Goal: Task Accomplishment & Management: Manage account settings

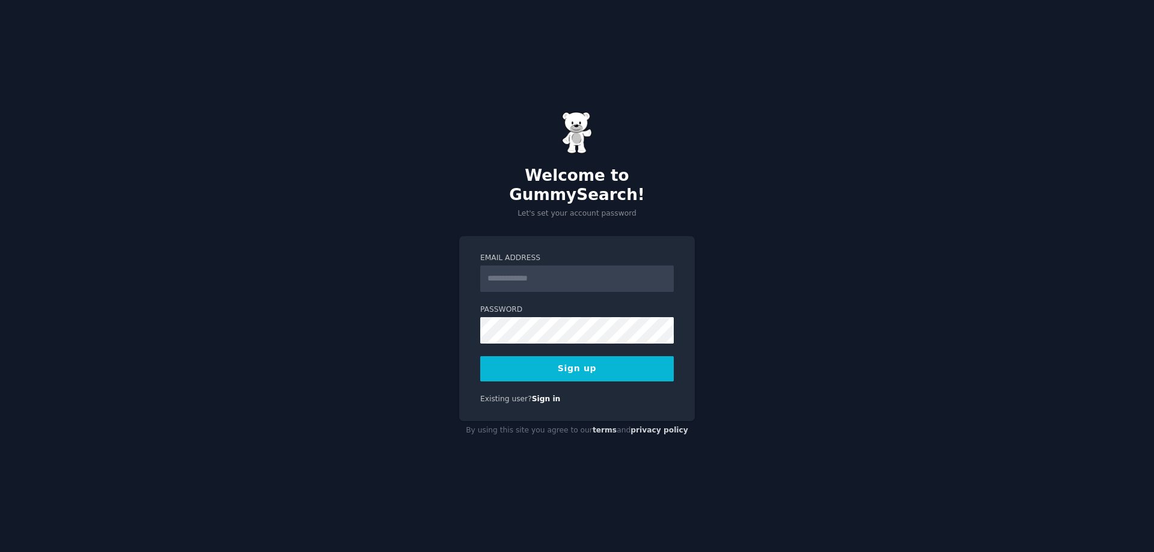
click at [543, 272] on input "Email Address" at bounding box center [577, 279] width 194 height 26
type input "**********"
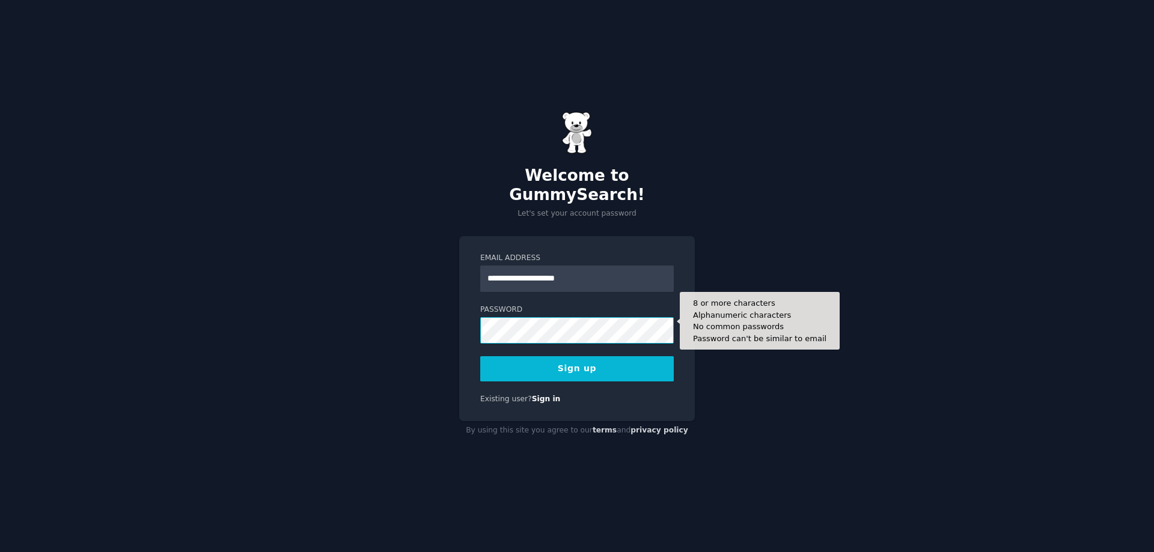
click at [374, 300] on div "**********" at bounding box center [577, 276] width 1154 height 552
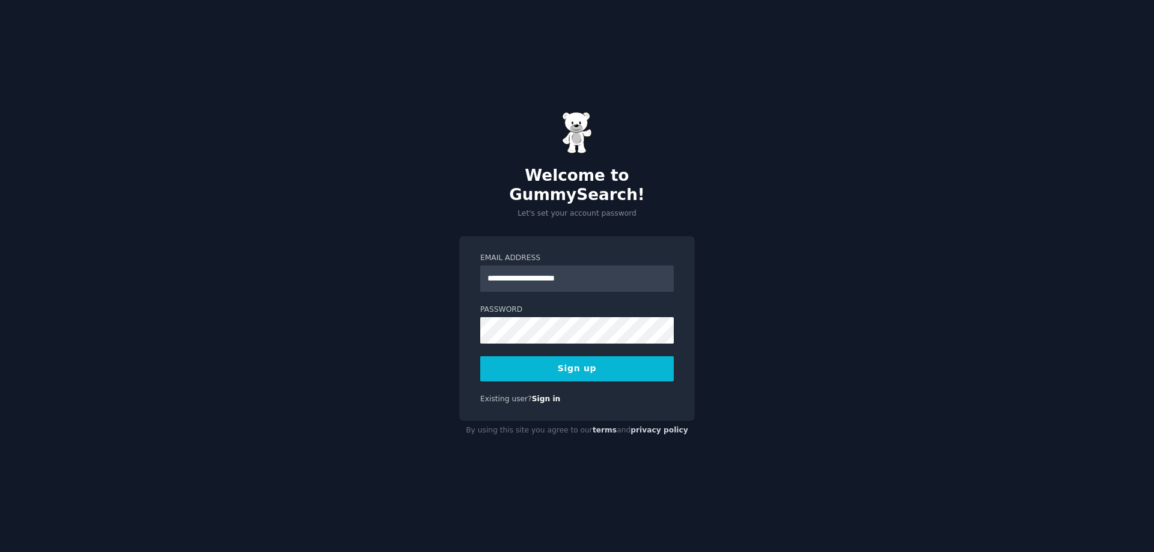
click at [575, 359] on button "Sign up" at bounding box center [577, 368] width 194 height 25
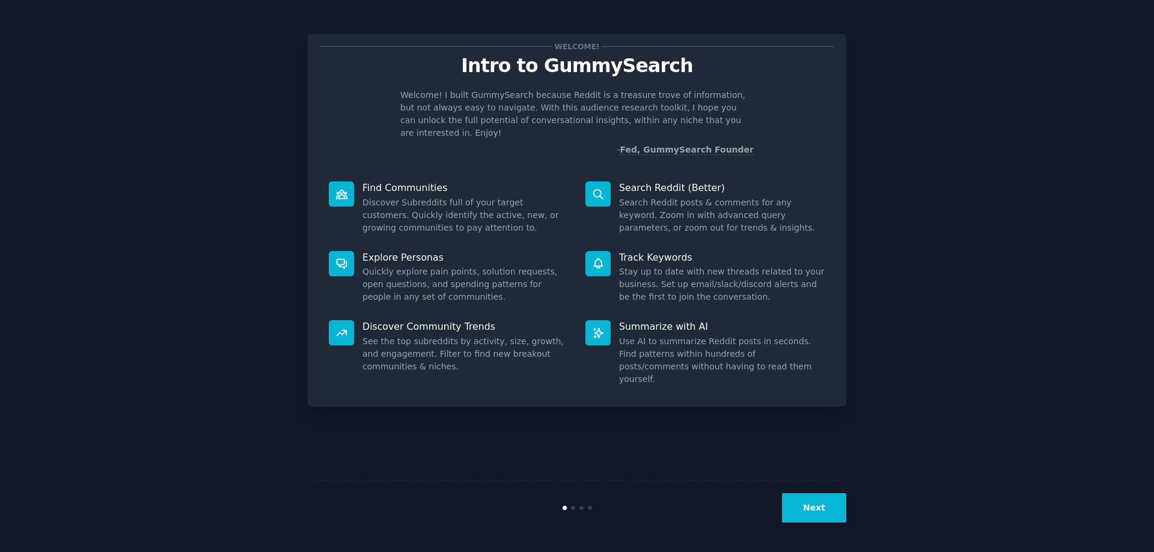
click at [594, 251] on div at bounding box center [597, 263] width 25 height 25
click at [805, 500] on button "Next" at bounding box center [814, 507] width 64 height 29
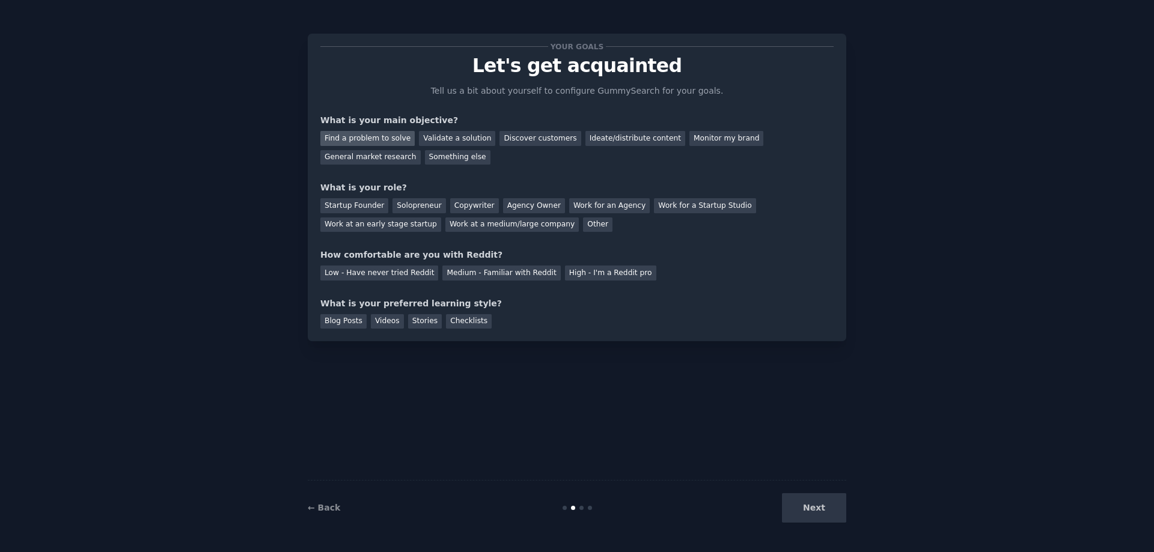
click at [359, 136] on div "Find a problem to solve" at bounding box center [367, 138] width 94 height 15
click at [435, 139] on div "Validate a solution" at bounding box center [457, 138] width 76 height 15
click at [516, 136] on div "Discover customers" at bounding box center [540, 138] width 81 height 15
click at [592, 136] on div "Ideate/distribute content" at bounding box center [635, 138] width 100 height 15
click at [583, 225] on div "Other" at bounding box center [597, 225] width 29 height 15
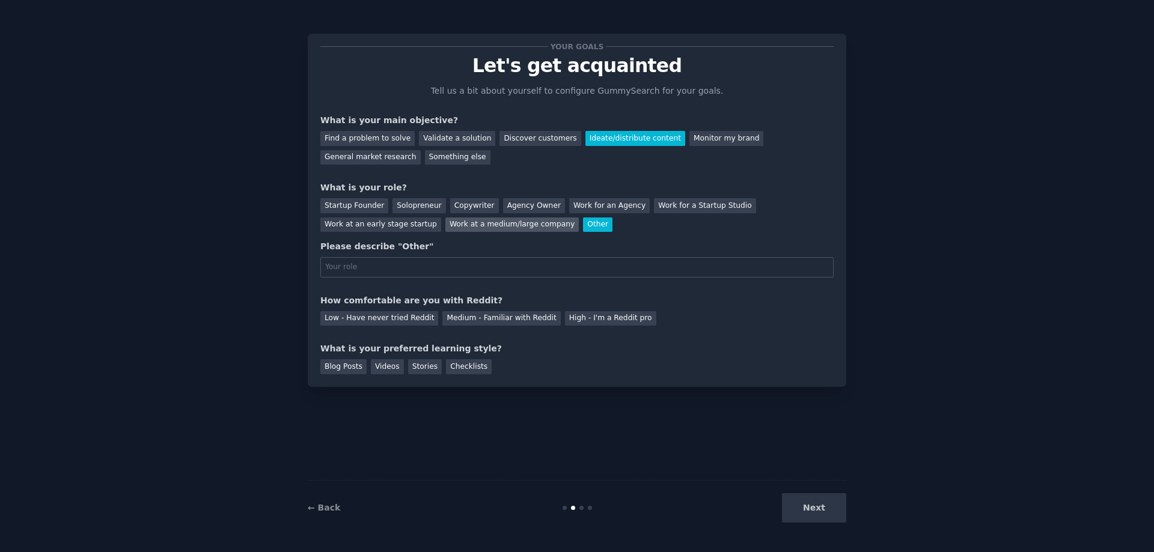
click at [445, 224] on div "Work at a medium/large company" at bounding box center [511, 225] width 133 height 15
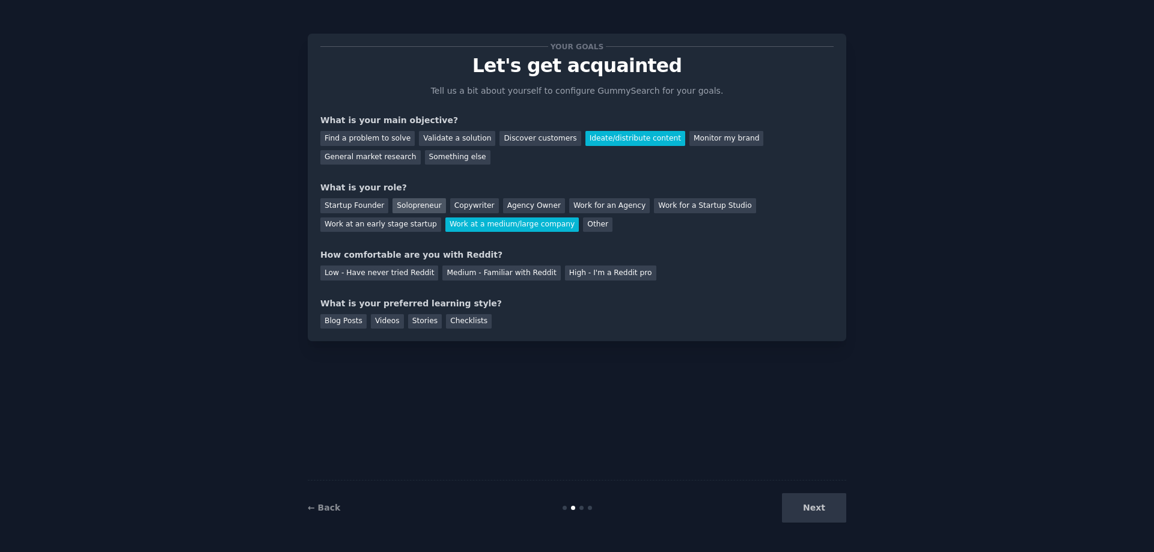
click at [418, 207] on div "Solopreneur" at bounding box center [419, 205] width 53 height 15
click at [489, 275] on div "Medium - Familiar with Reddit" at bounding box center [501, 273] width 118 height 15
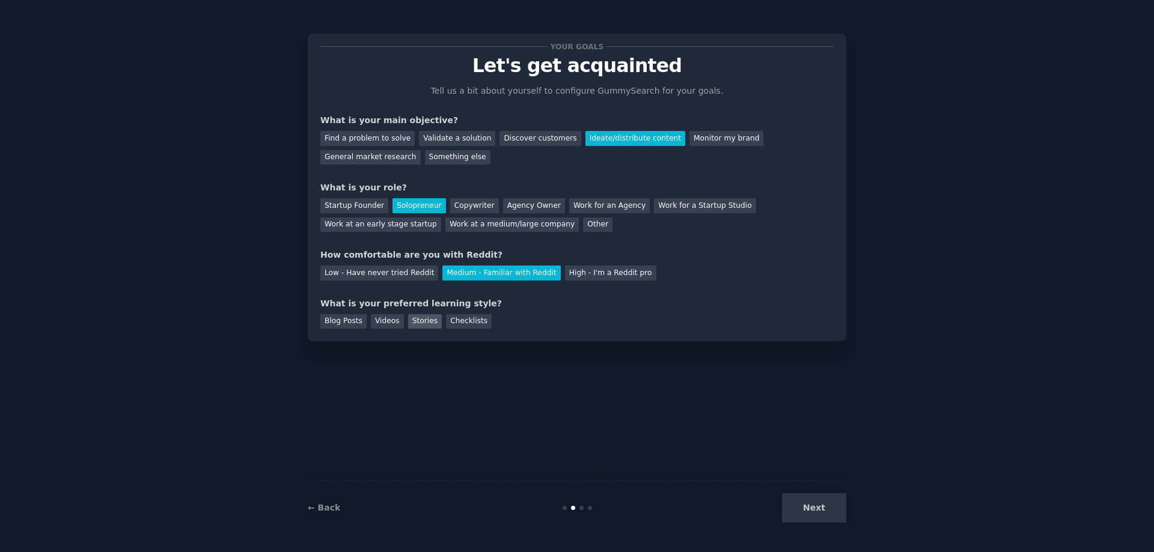
click at [418, 323] on div "Stories" at bounding box center [425, 321] width 34 height 15
click at [810, 513] on button "Next" at bounding box center [814, 507] width 64 height 29
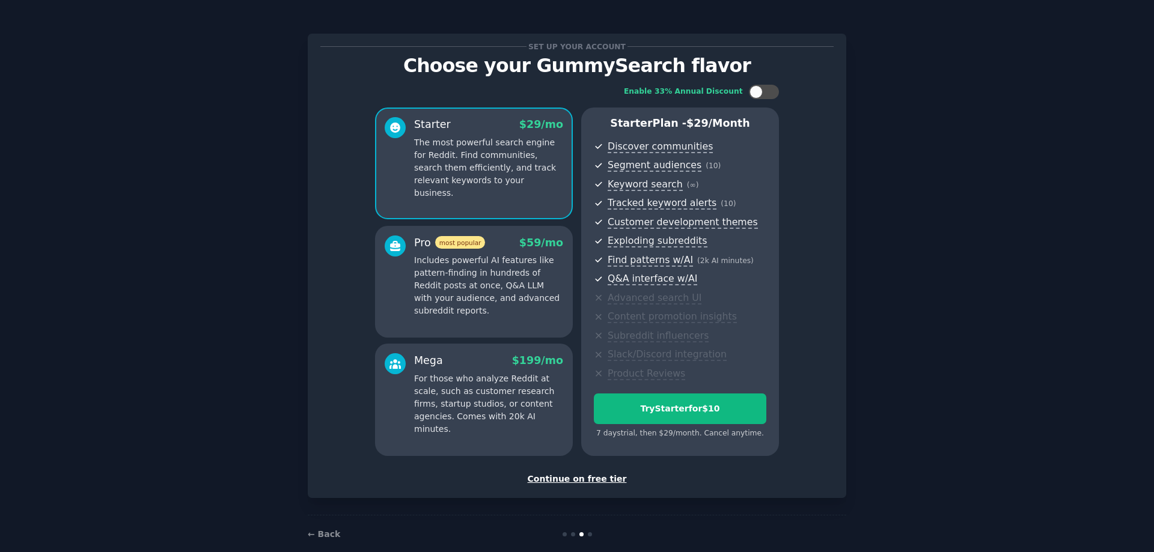
click at [593, 479] on div "Continue on free tier" at bounding box center [576, 479] width 513 height 13
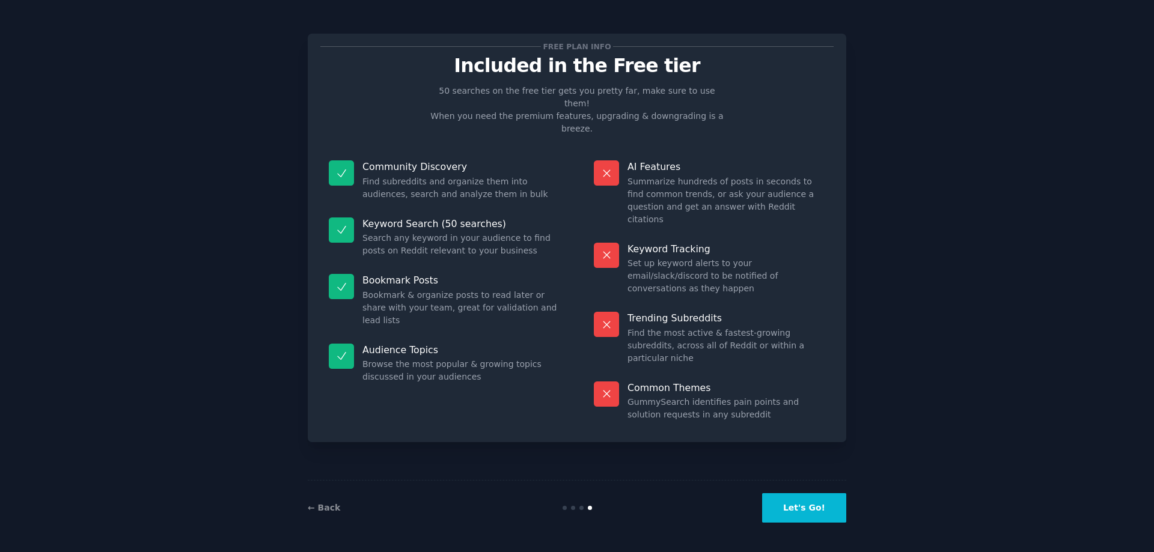
click at [802, 505] on button "Let's Go!" at bounding box center [804, 507] width 84 height 29
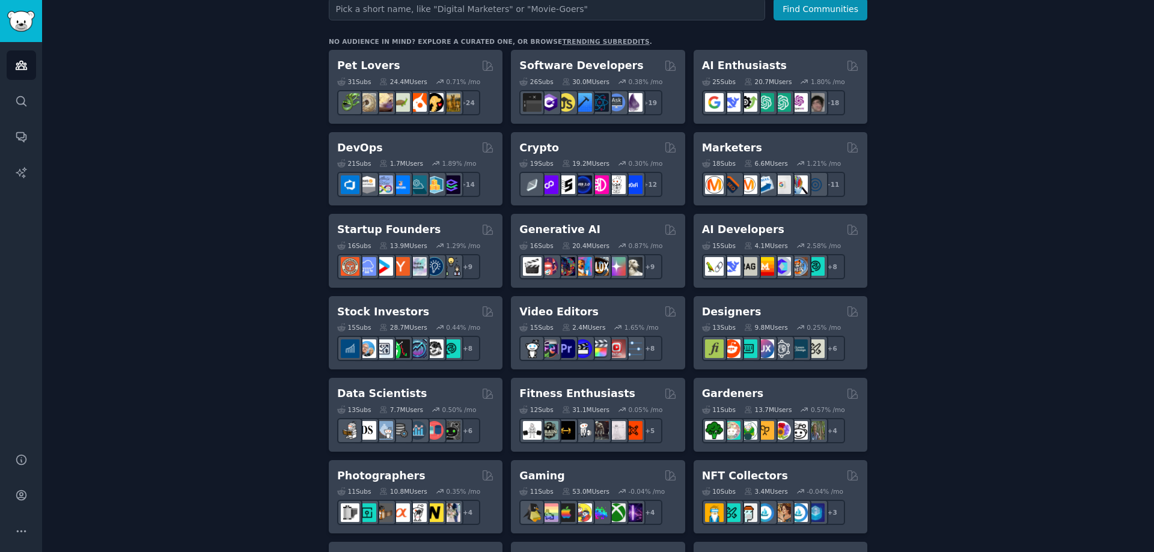
scroll to position [60, 0]
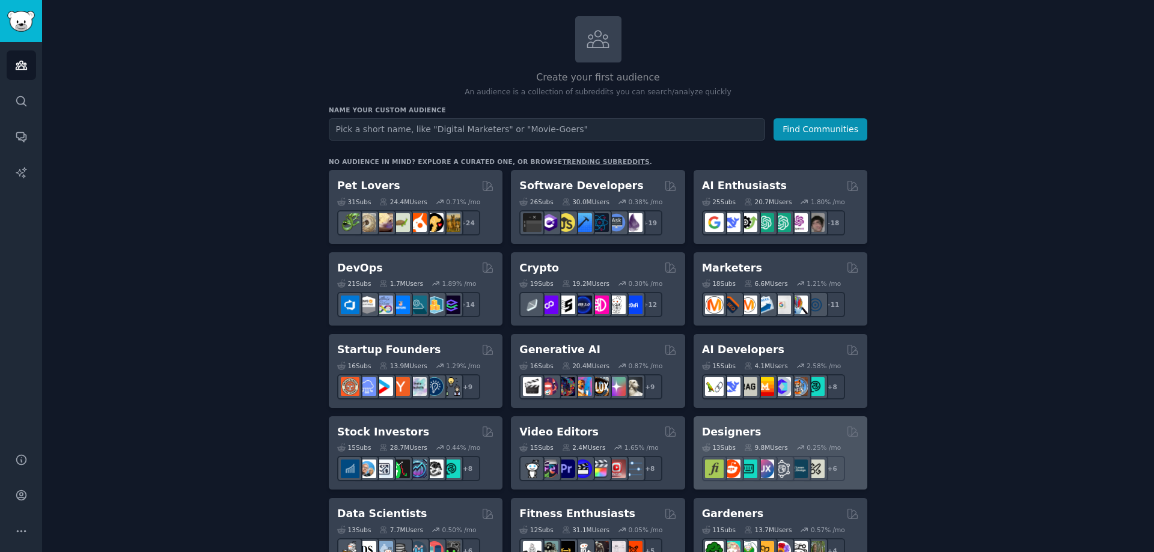
click at [769, 434] on div "Designers" at bounding box center [780, 432] width 157 height 15
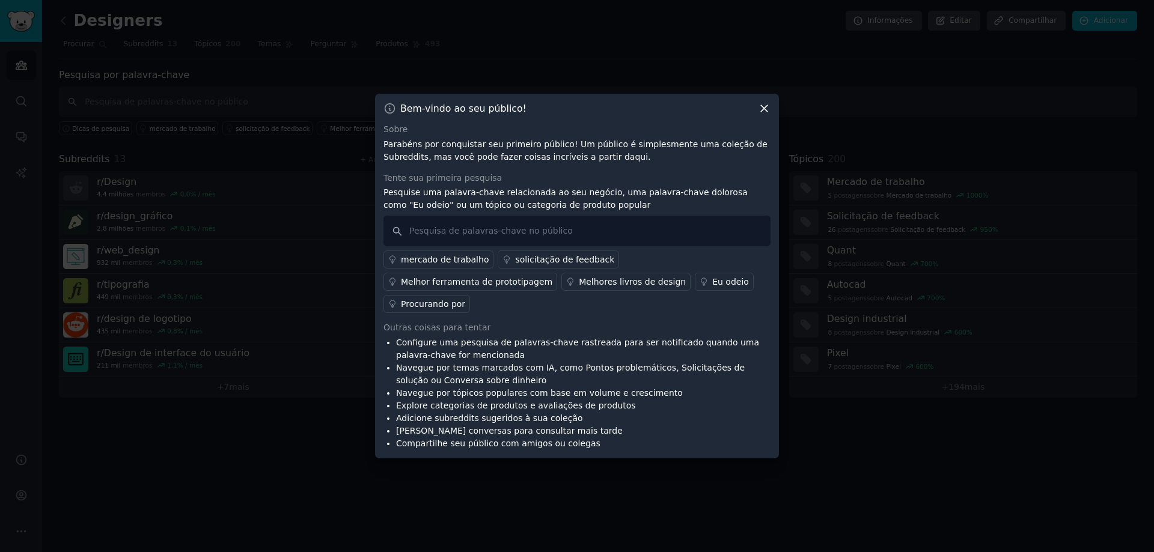
click at [552, 277] on font "Melhor ferramenta de prototipagem" at bounding box center [476, 282] width 151 height 10
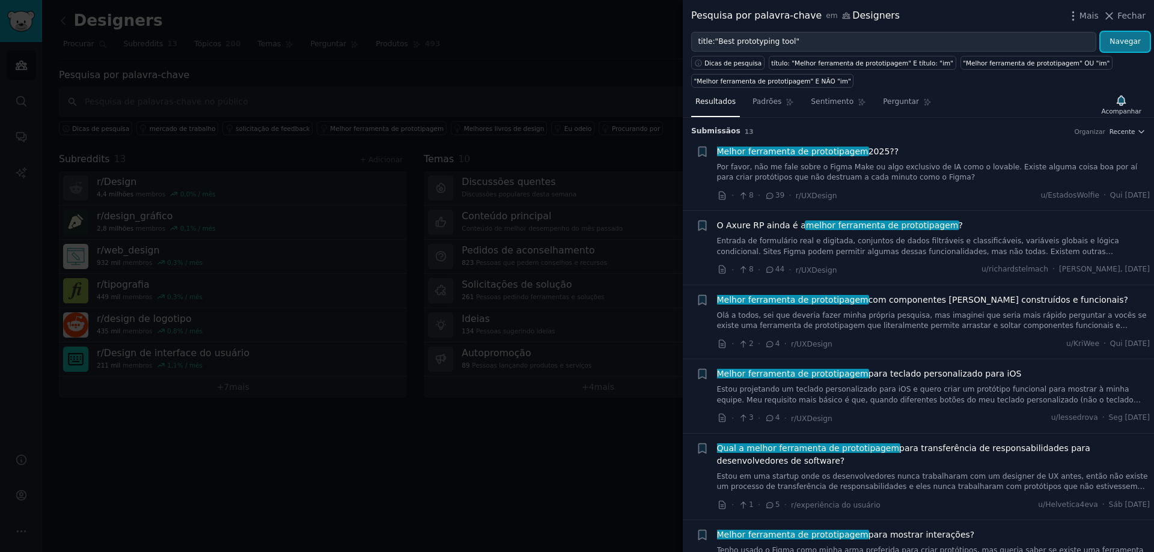
click at [1120, 43] on font "Navegar" at bounding box center [1125, 41] width 31 height 8
click at [830, 104] on font "Sentimento" at bounding box center [832, 101] width 43 height 8
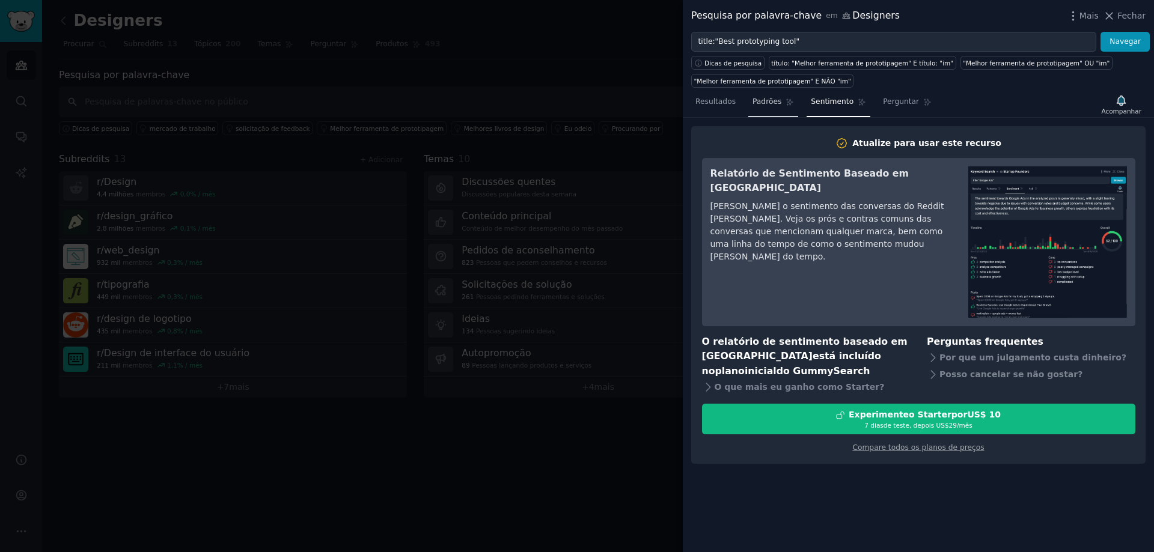
click at [786, 104] on icon at bounding box center [790, 102] width 8 height 8
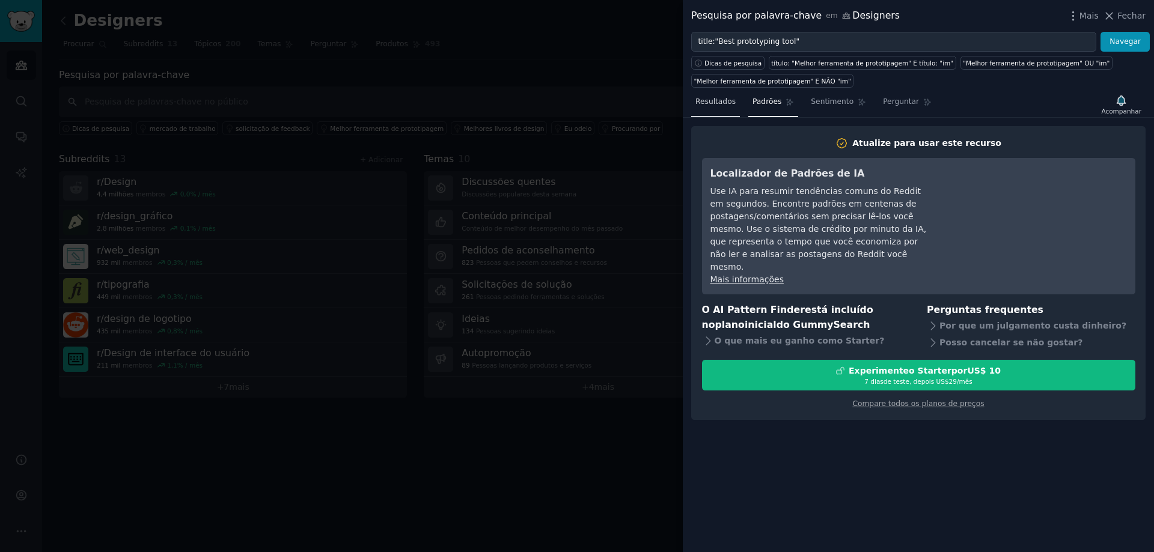
click at [724, 105] on font "Resultados" at bounding box center [715, 101] width 40 height 8
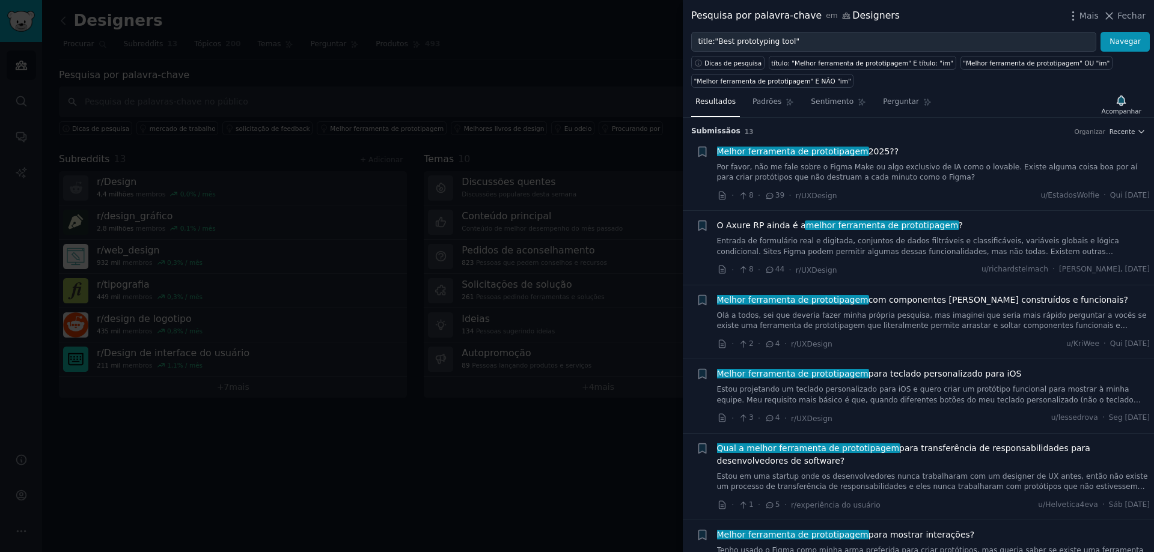
scroll to position [240, 0]
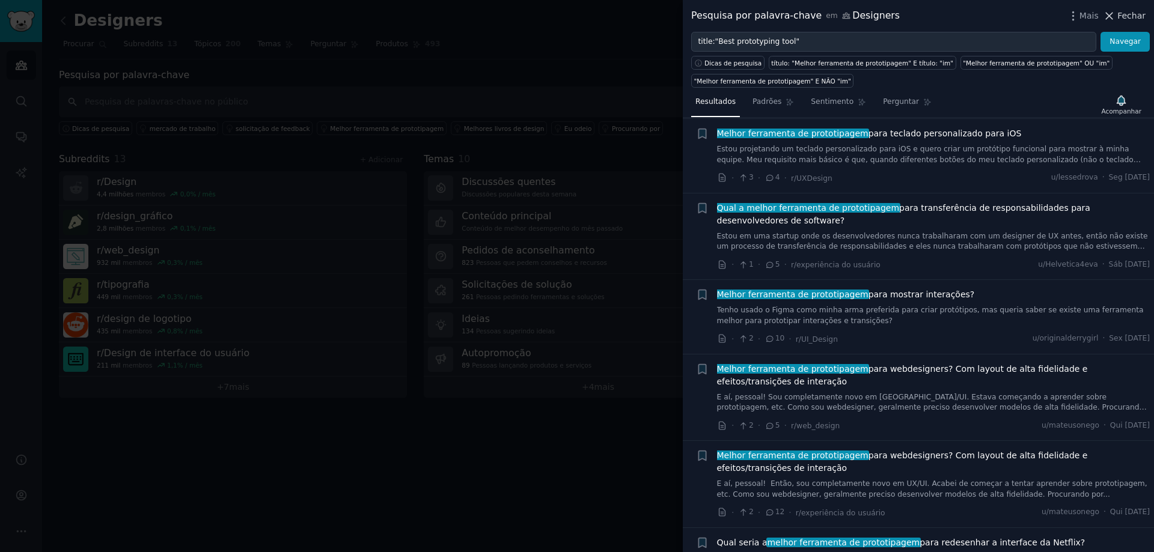
click at [1124, 17] on font "Fechar" at bounding box center [1131, 16] width 28 height 10
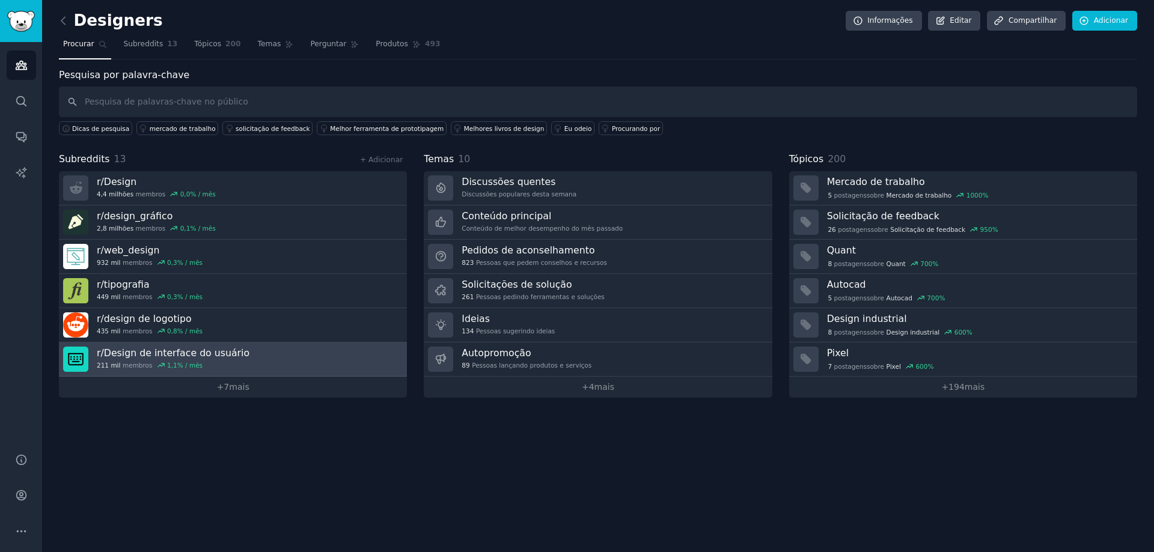
click at [237, 359] on font "Design de interface do usuário" at bounding box center [176, 352] width 145 height 11
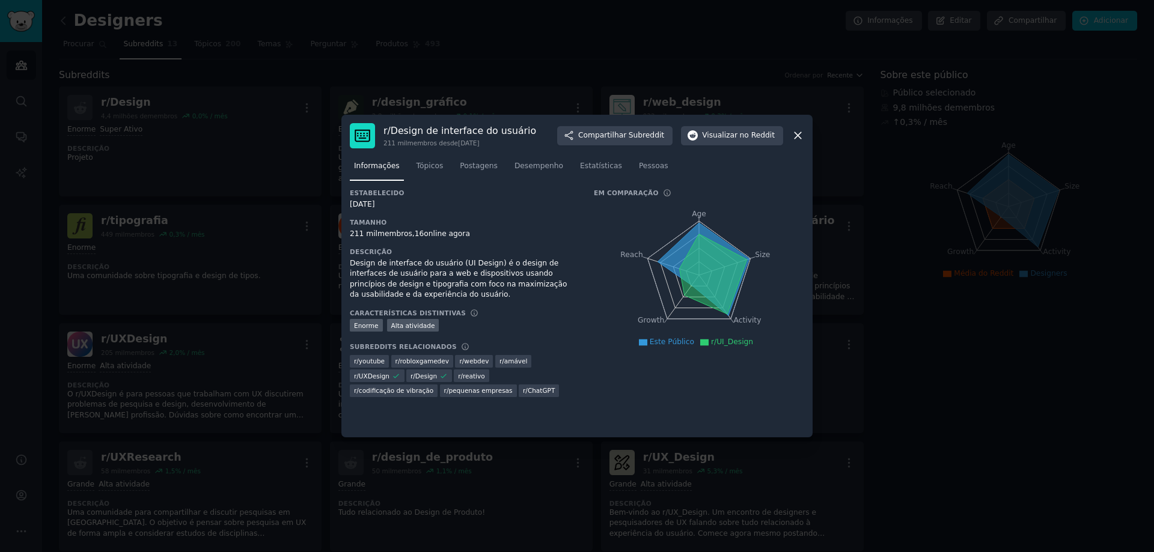
click at [433, 387] on font "codificação de vibração" at bounding box center [396, 390] width 75 height 7
click at [419, 374] on font "Design" at bounding box center [426, 376] width 22 height 7
click at [797, 133] on icon at bounding box center [798, 135] width 13 height 13
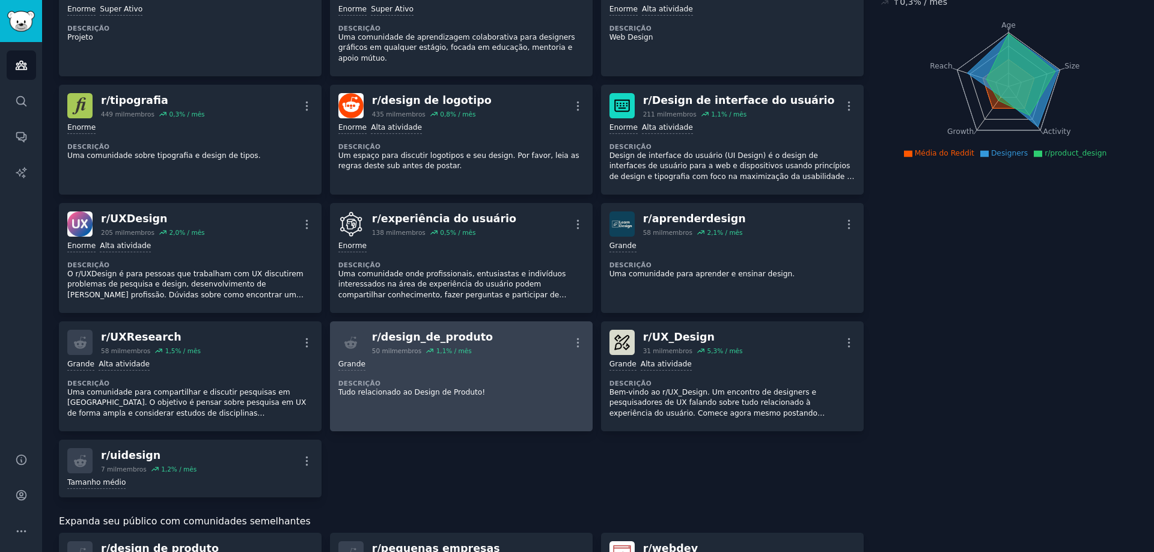
scroll to position [301, 0]
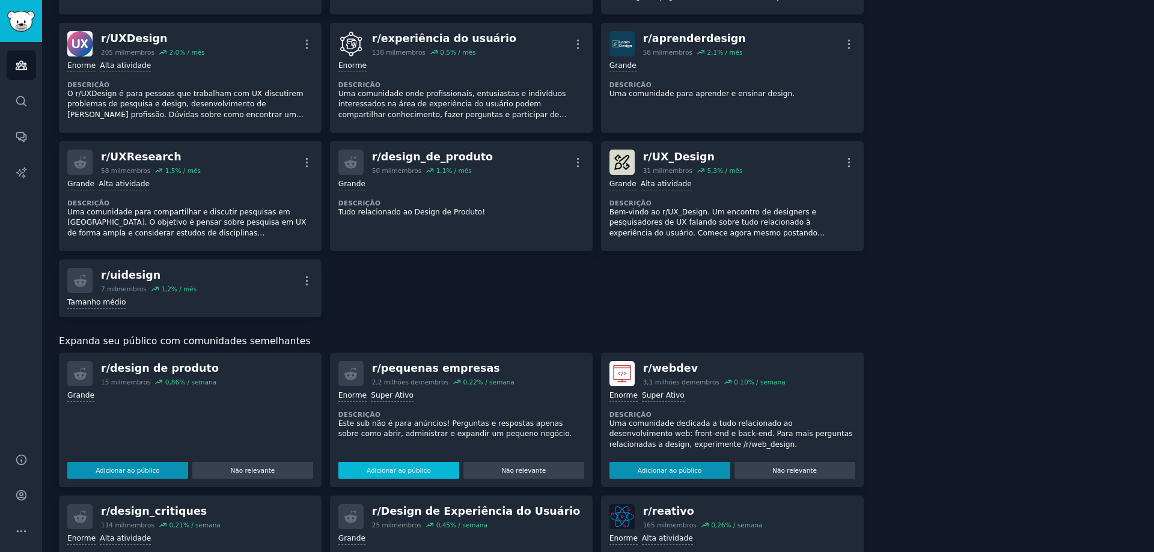
click at [394, 467] on font "Adicionar ao público" at bounding box center [399, 470] width 64 height 7
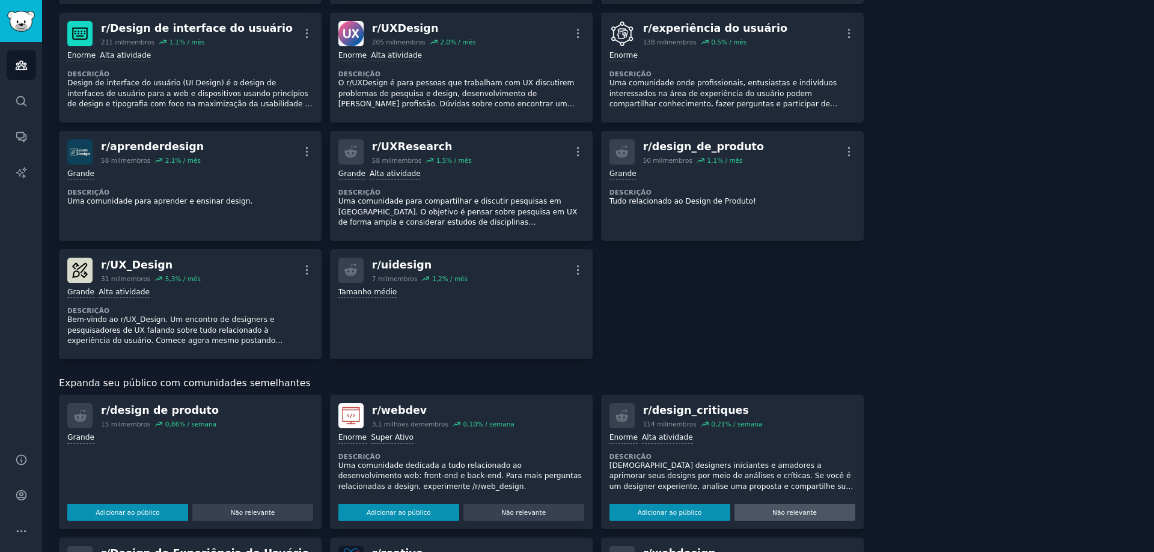
scroll to position [481, 0]
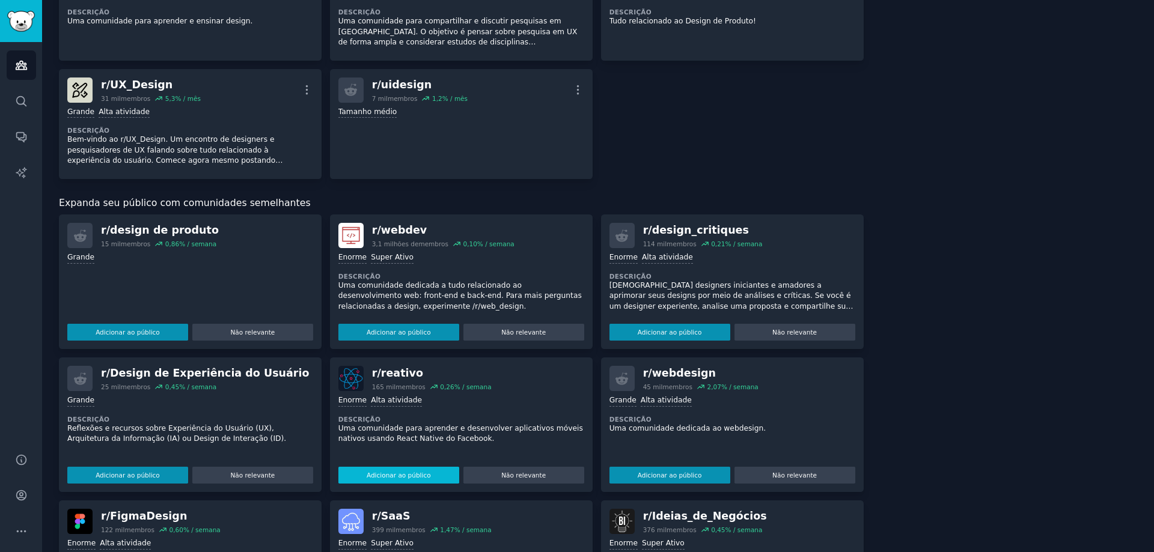
click at [417, 472] on font "Adicionar ao público" at bounding box center [399, 475] width 64 height 7
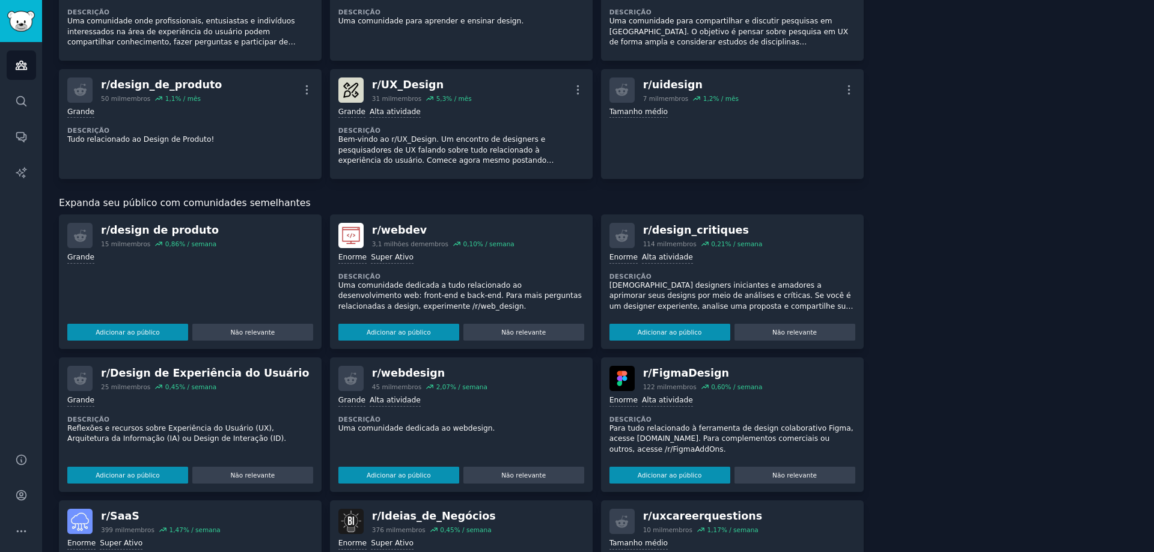
scroll to position [601, 0]
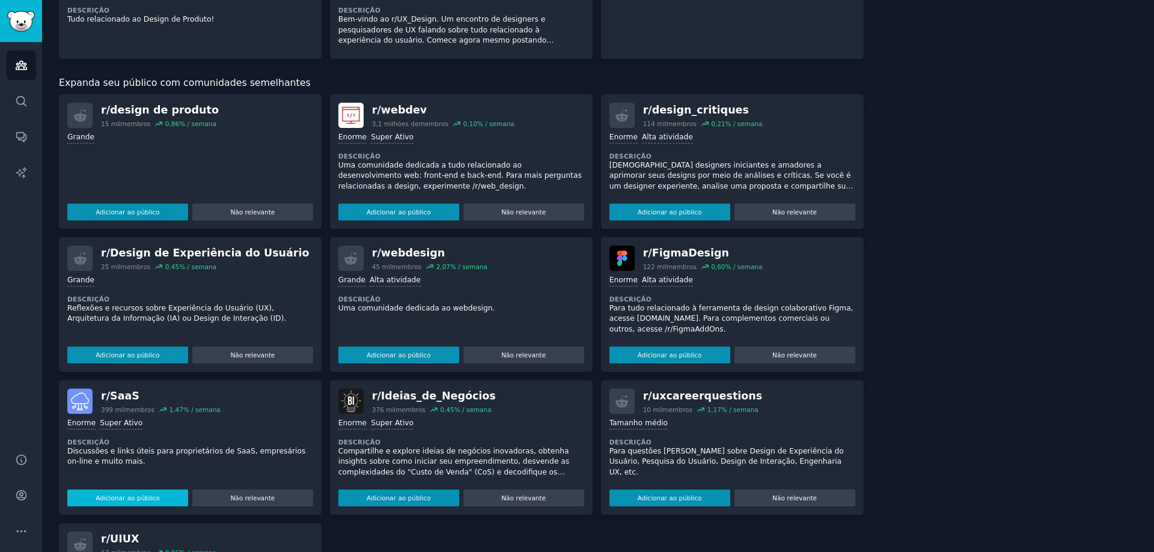
click at [146, 495] on font "Adicionar ao público" at bounding box center [128, 498] width 64 height 7
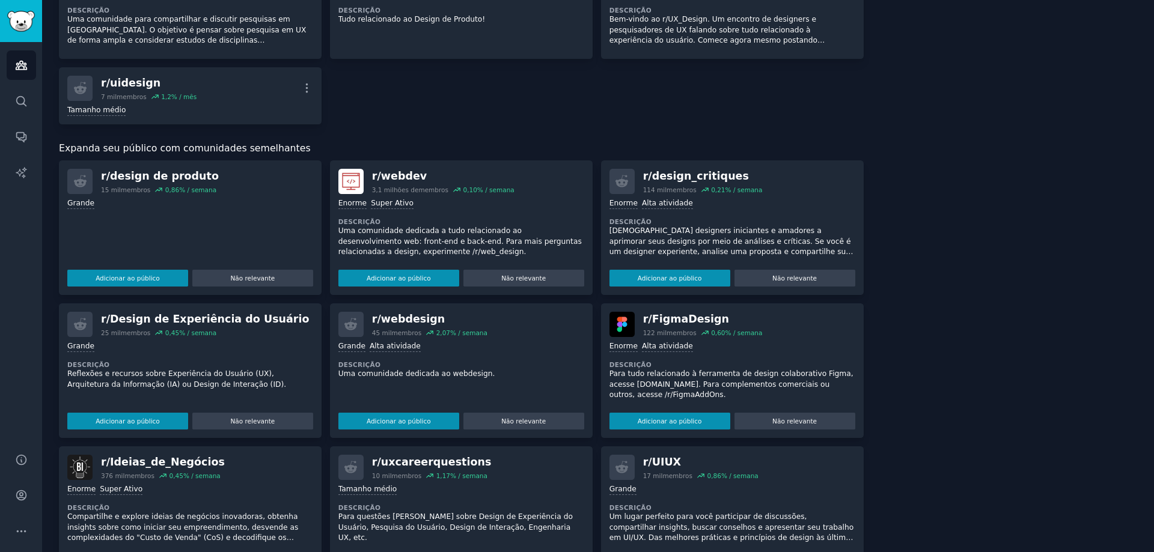
scroll to position [636, 0]
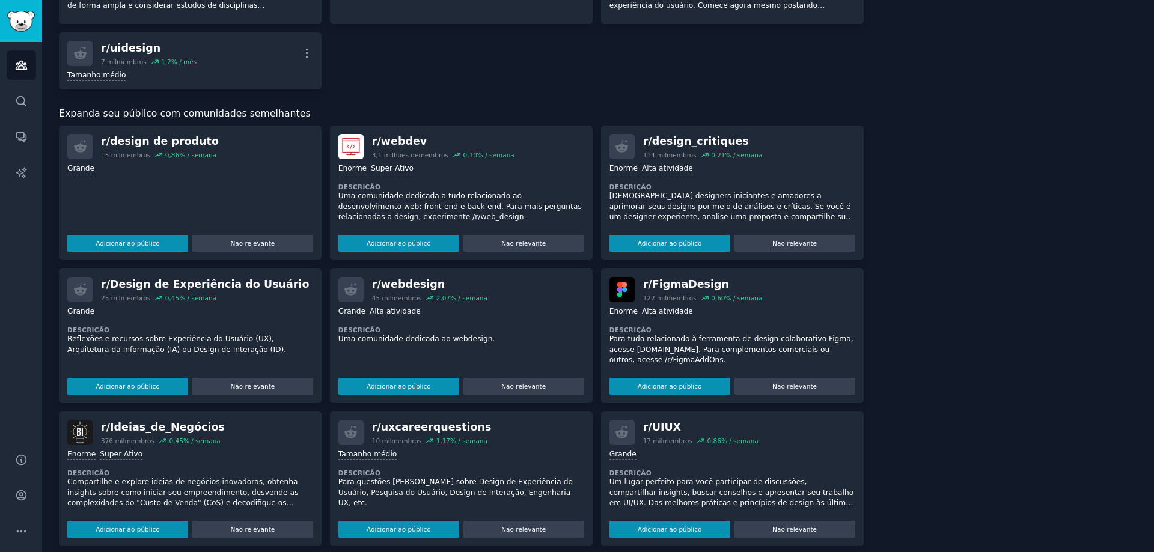
click at [667, 526] on font "Adicionar ao público" at bounding box center [670, 529] width 64 height 7
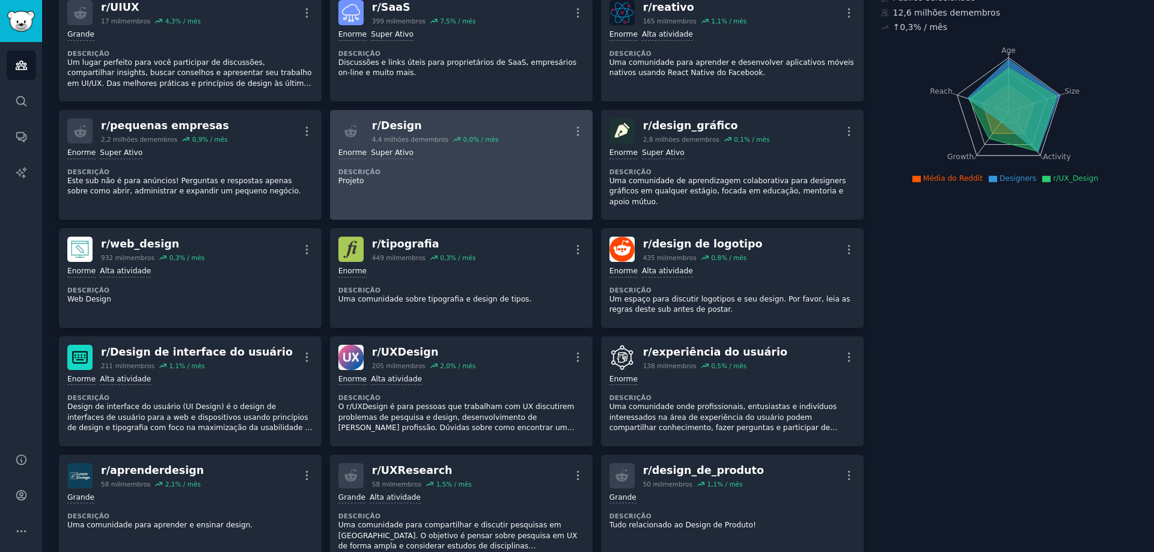
scroll to position [0, 0]
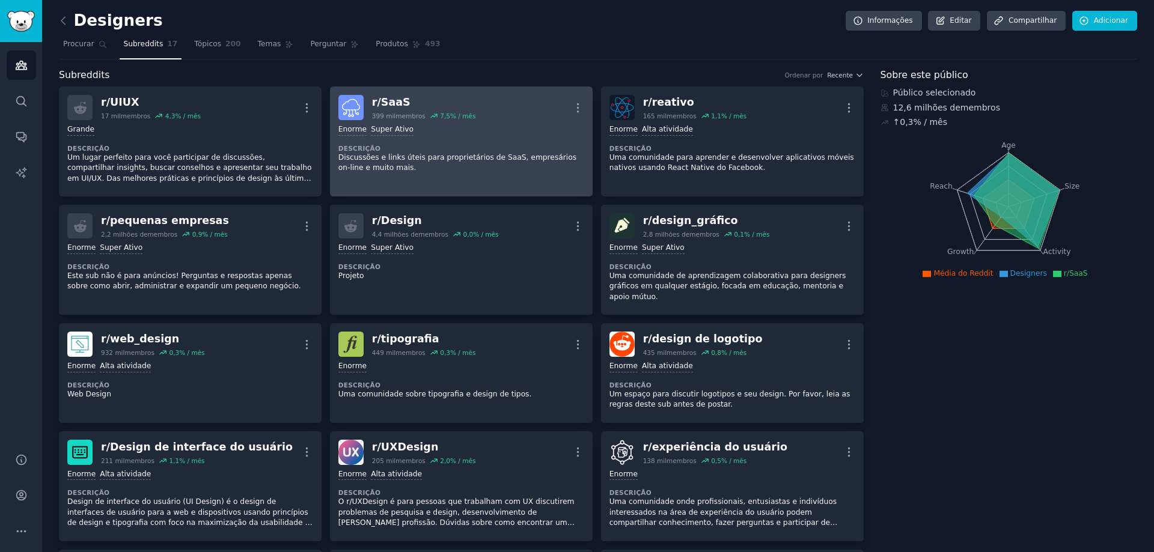
click at [393, 115] on font "399 mil" at bounding box center [383, 115] width 23 height 7
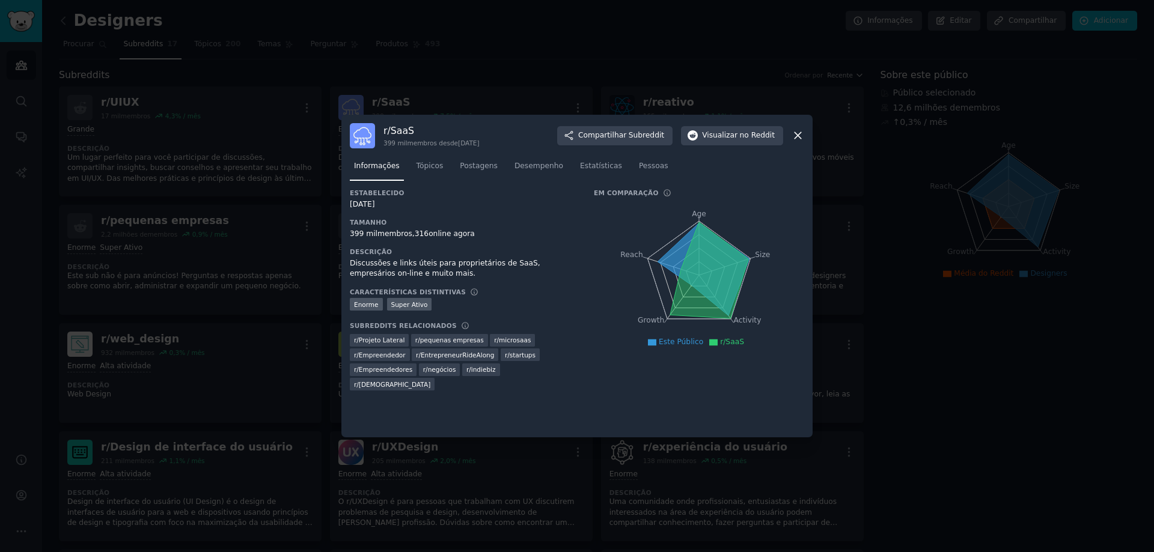
click at [852, 214] on div at bounding box center [577, 276] width 1154 height 552
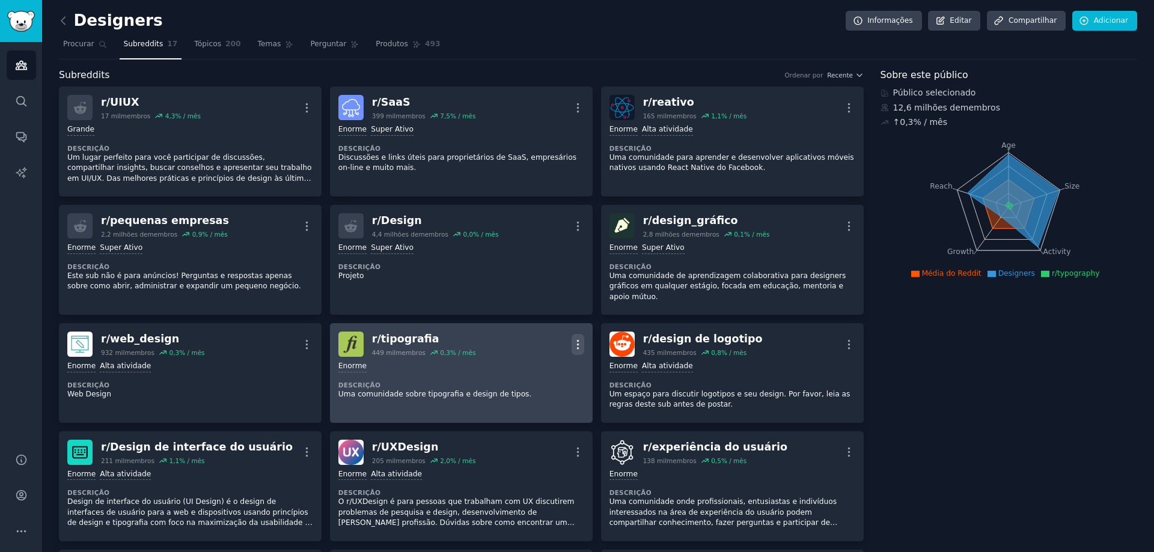
click at [578, 338] on icon "button" at bounding box center [578, 344] width 13 height 13
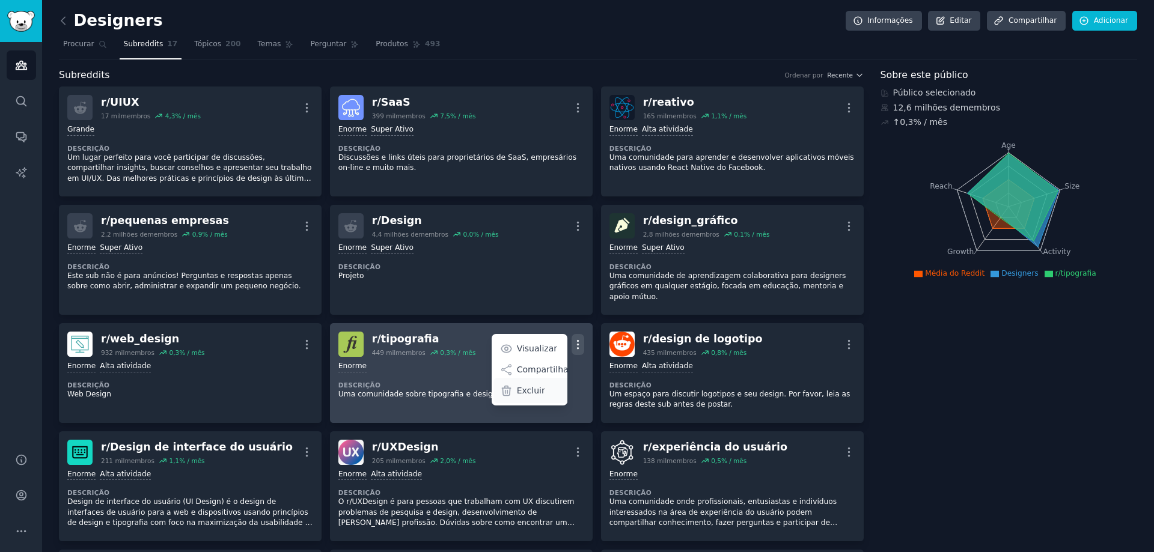
click at [531, 386] on font "Excluir" at bounding box center [531, 391] width 28 height 10
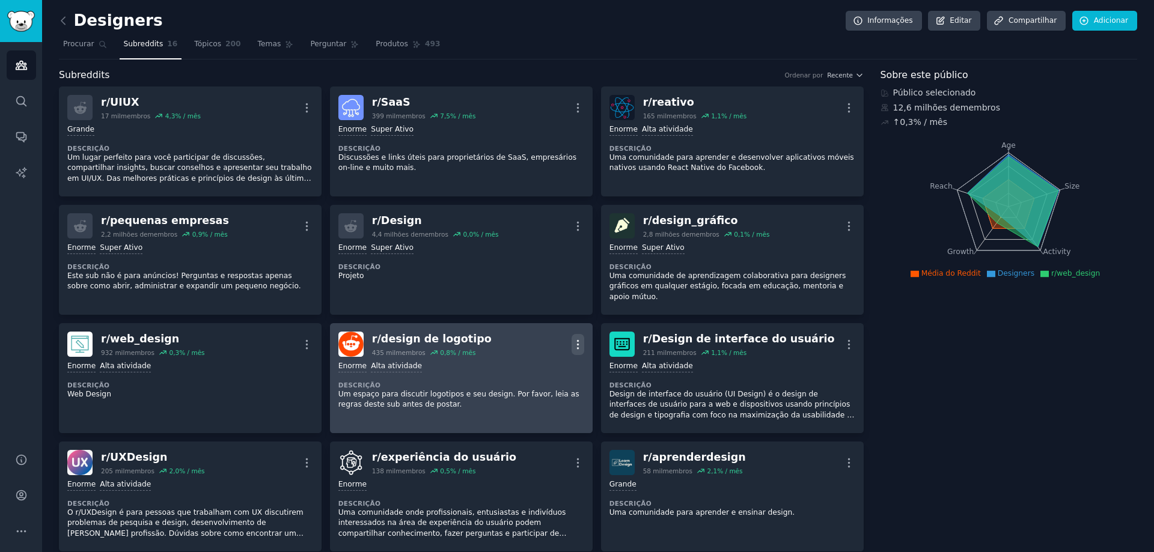
click at [577, 338] on icon "button" at bounding box center [578, 344] width 13 height 13
click at [528, 386] on font "Excluir" at bounding box center [531, 391] width 28 height 10
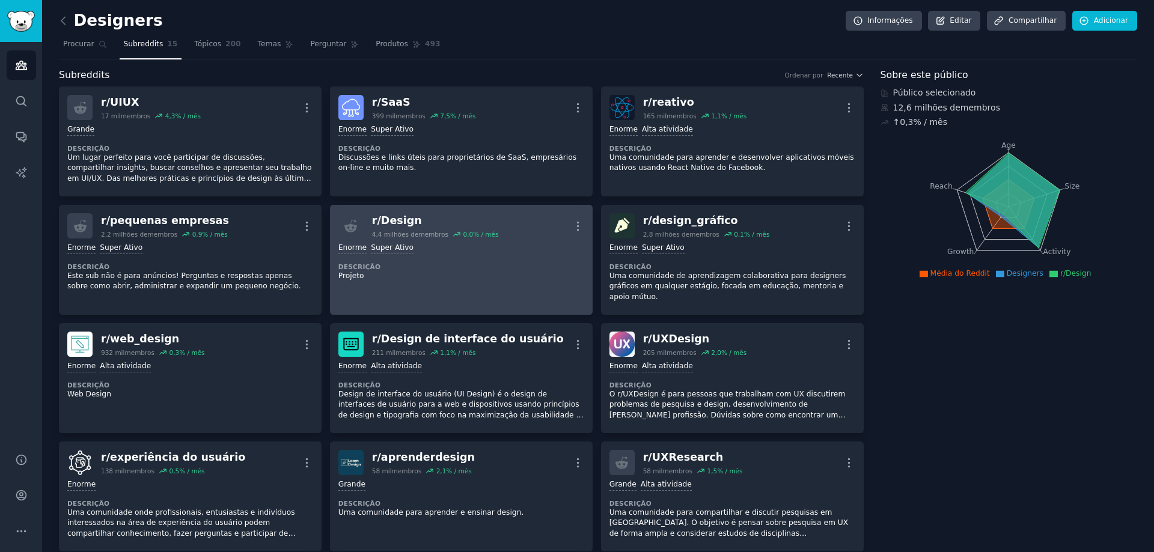
click at [455, 260] on div ">= 95º percentil para envios / dia Enorme Super Ativo Descrição Projeto" at bounding box center [461, 262] width 246 height 47
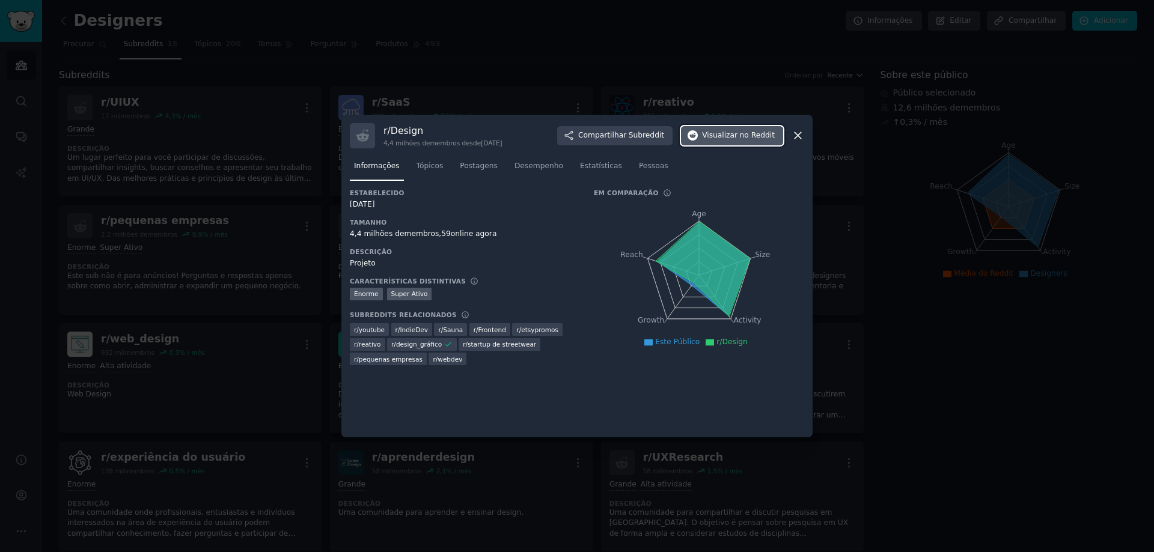
click at [738, 141] on font "Visualizar" at bounding box center [719, 135] width 35 height 11
click at [760, 56] on div at bounding box center [577, 276] width 1154 height 552
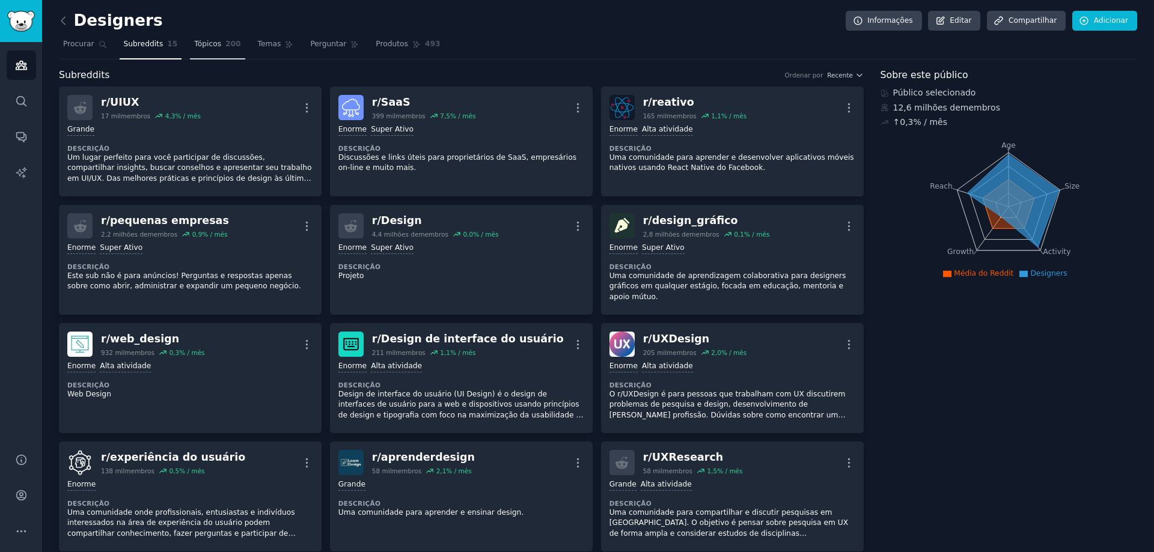
click at [225, 47] on font "200" at bounding box center [233, 44] width 16 height 8
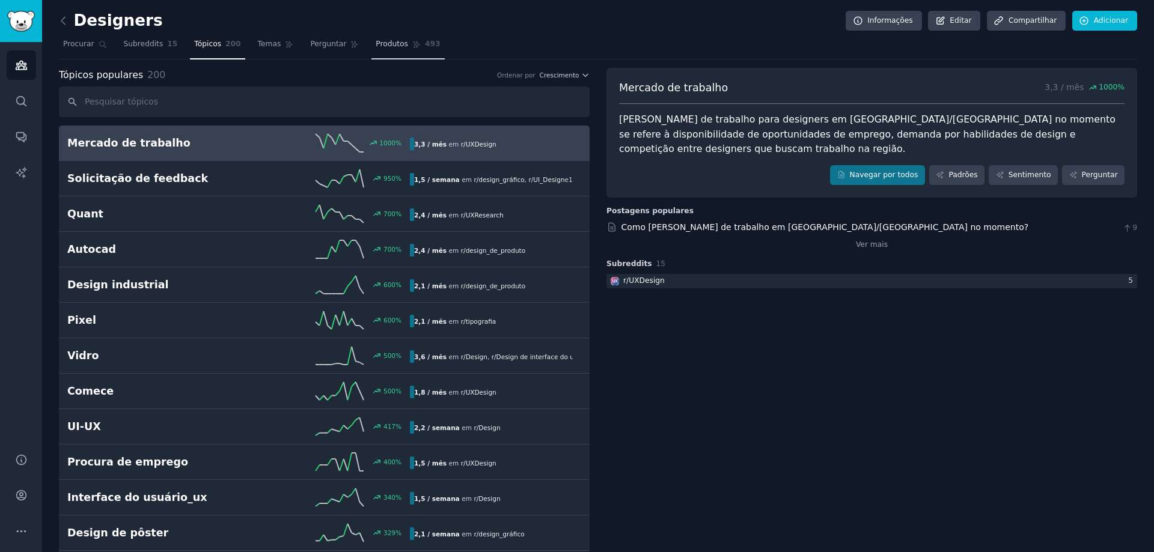
click at [378, 49] on span "Produtos" at bounding box center [392, 44] width 32 height 11
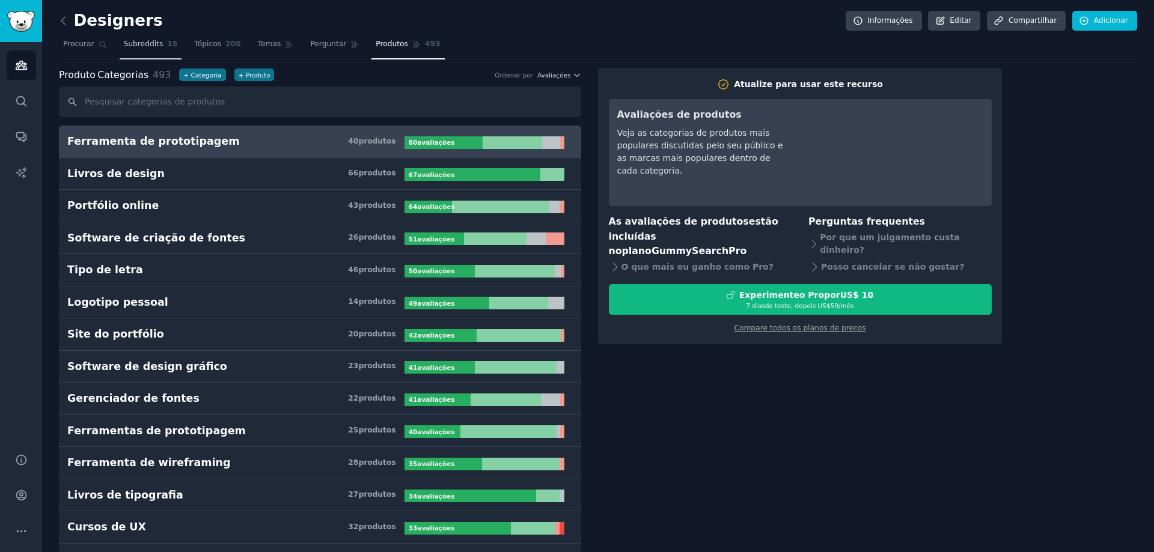
click at [142, 46] on font "Subreddits" at bounding box center [144, 44] width 40 height 8
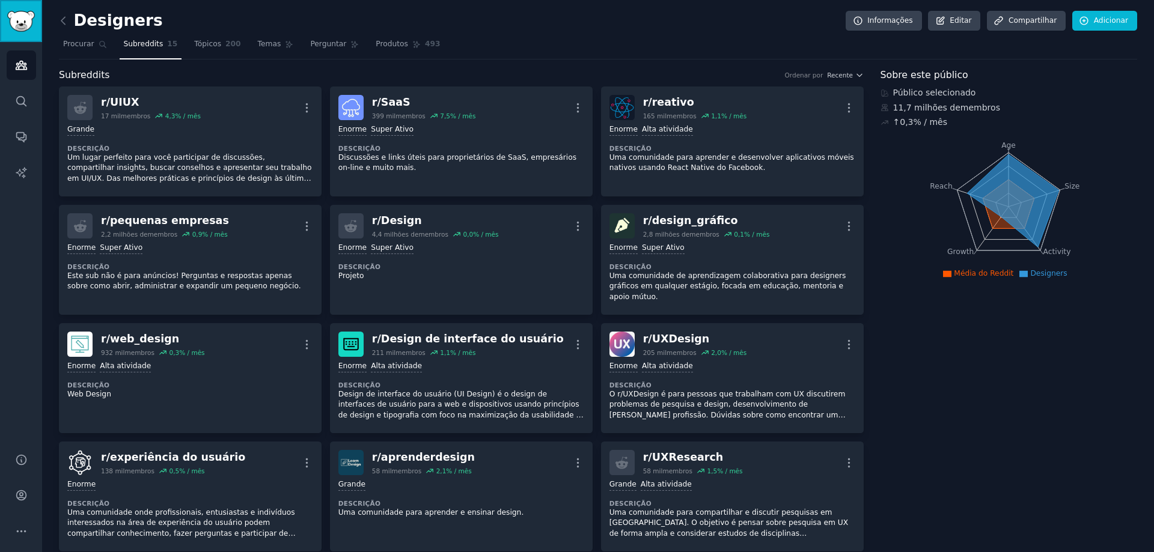
click at [22, 35] on link "Barra lateral" at bounding box center [21, 21] width 42 height 42
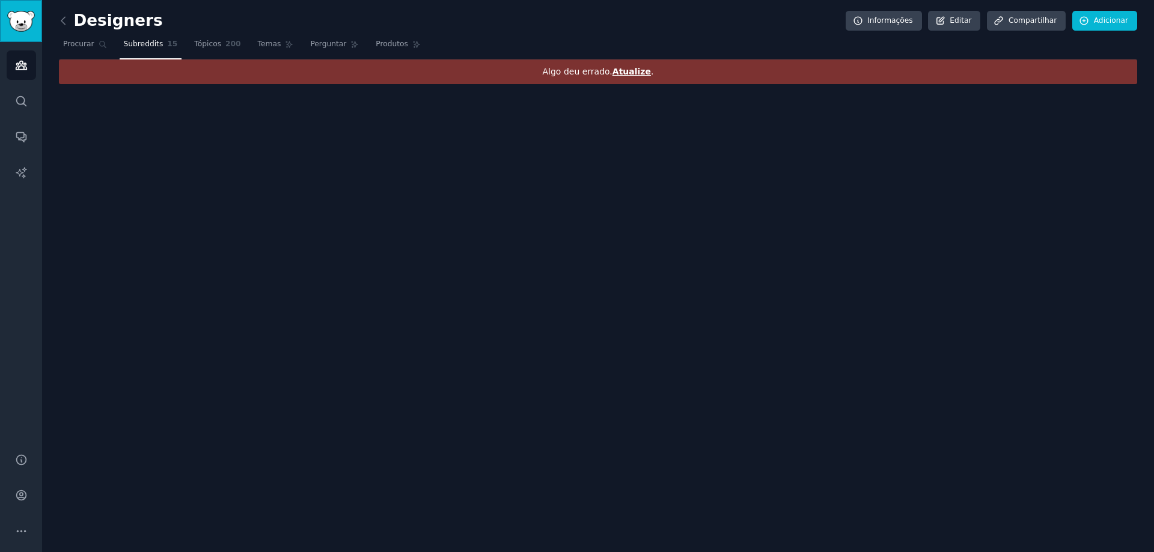
click at [25, 17] on img "Barra lateral" at bounding box center [21, 21] width 28 height 21
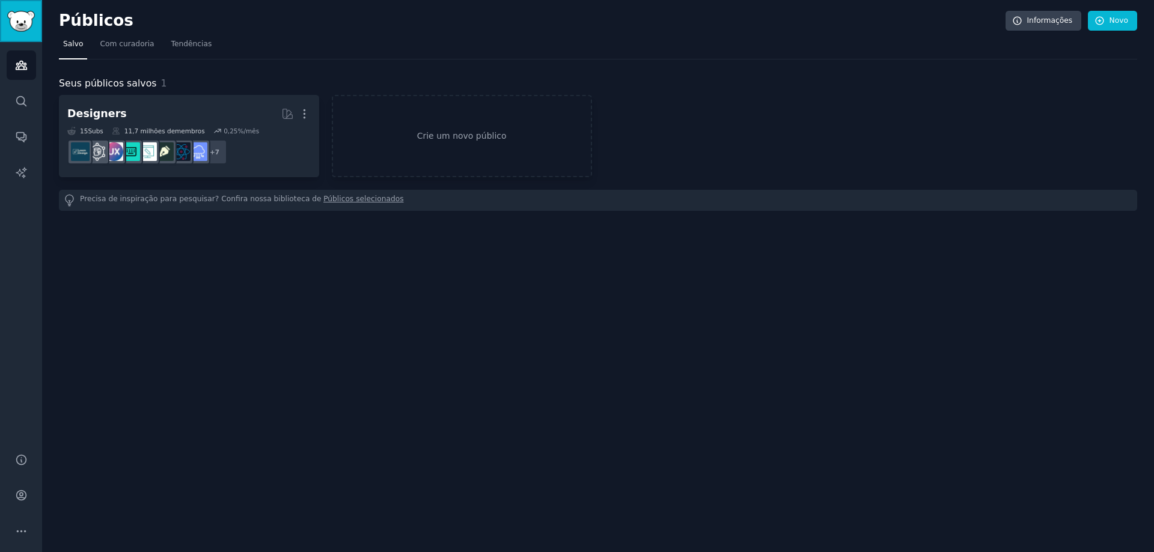
click at [25, 17] on img "Barra lateral" at bounding box center [21, 21] width 28 height 21
click at [19, 70] on icon "Barra lateral" at bounding box center [21, 65] width 13 height 13
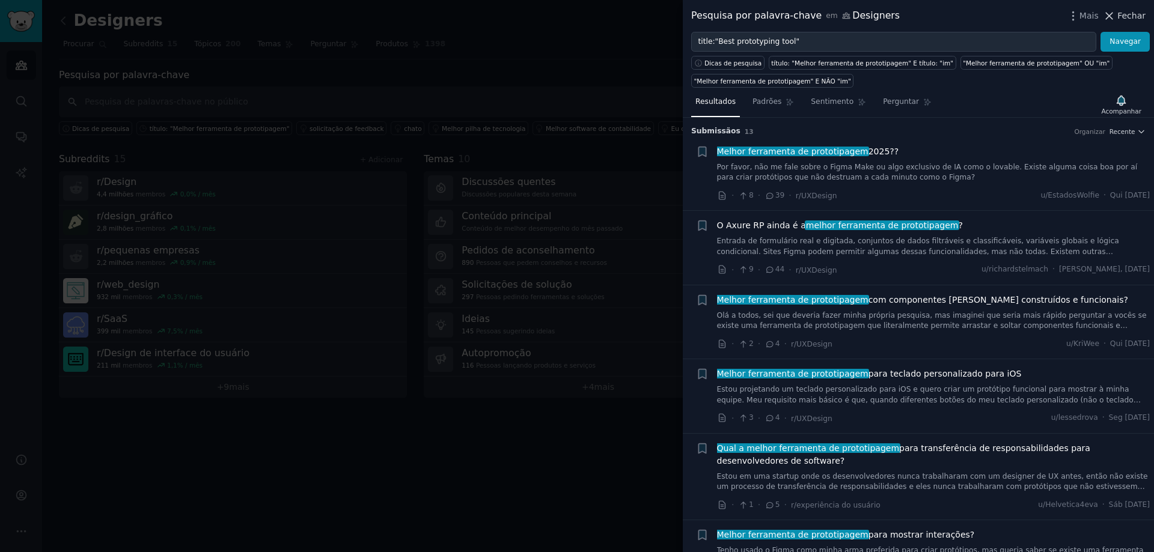
click at [1122, 16] on font "Fechar" at bounding box center [1131, 16] width 28 height 10
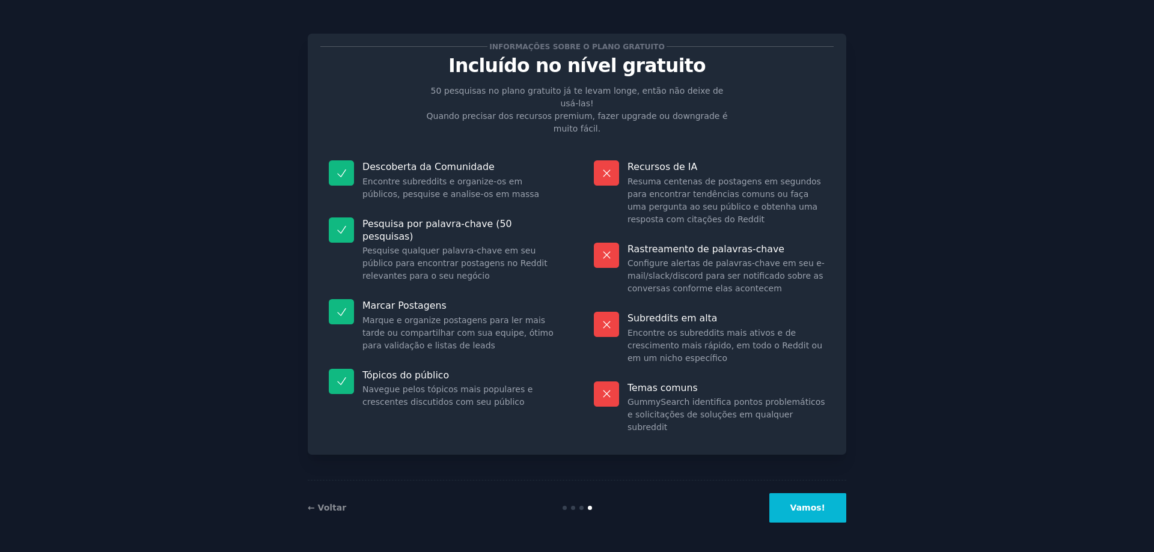
click at [815, 500] on button "Vamos!" at bounding box center [807, 507] width 77 height 29
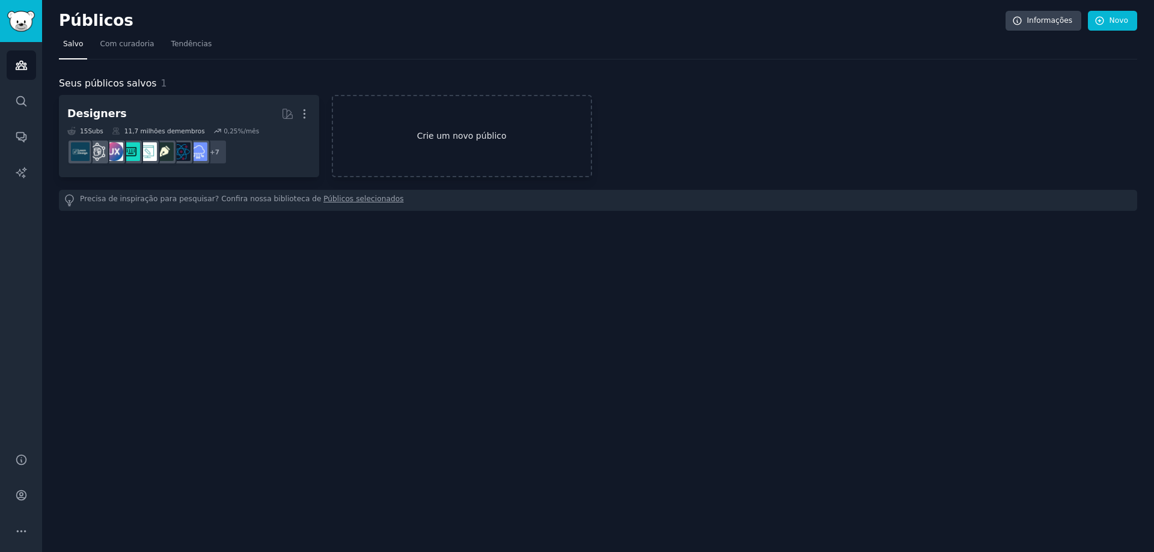
click at [441, 133] on font "Crie um novo público" at bounding box center [462, 136] width 90 height 10
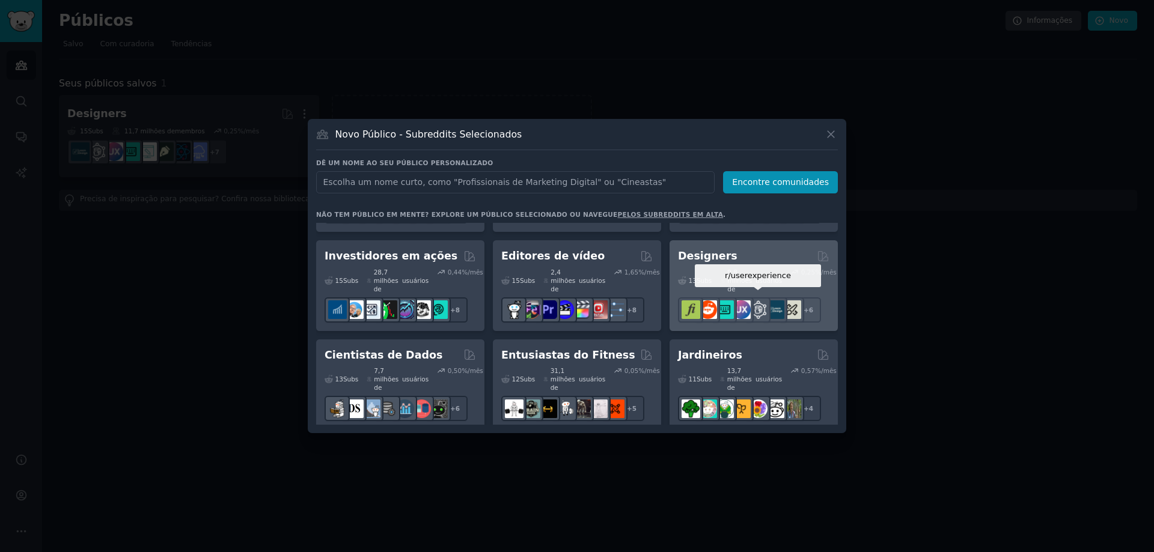
scroll to position [203, 0]
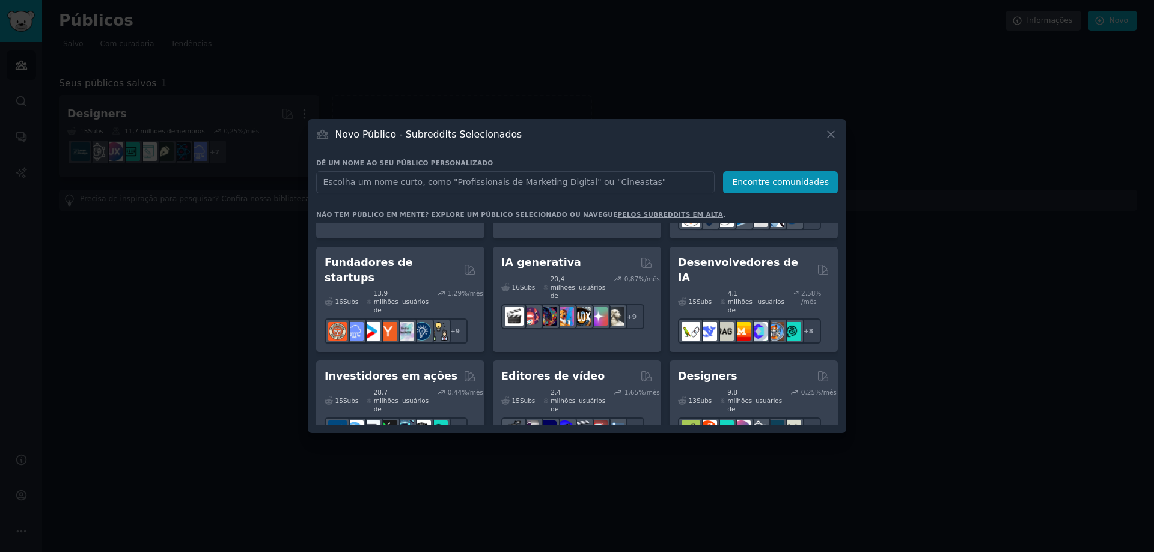
click at [682, 138] on div "Novo Público - Subreddits Selecionados" at bounding box center [577, 138] width 522 height 23
drag, startPoint x: 682, startPoint y: 138, endPoint x: 645, endPoint y: 141, distance: 37.4
click at [645, 141] on div "Novo Público - Subreddits Selecionados" at bounding box center [577, 138] width 522 height 23
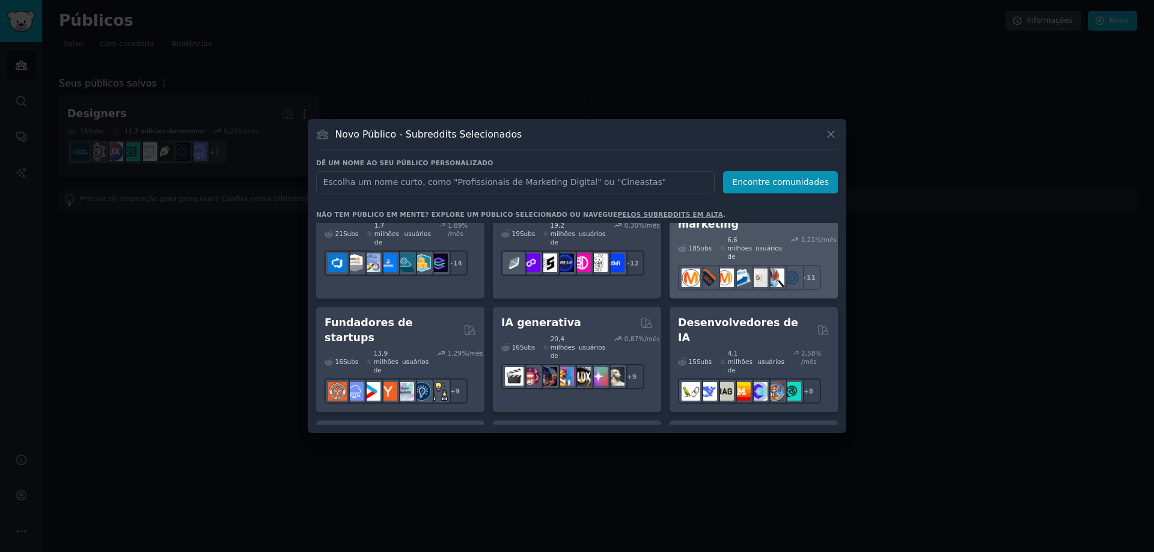
scroll to position [0, 0]
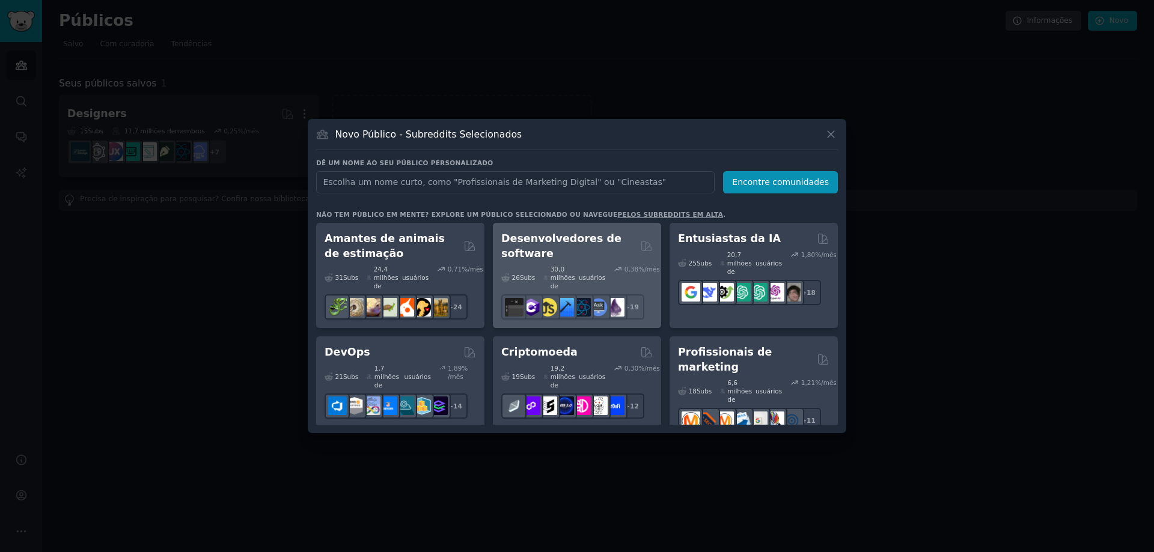
click at [555, 242] on font "Desenvolvedores de software" at bounding box center [561, 246] width 120 height 27
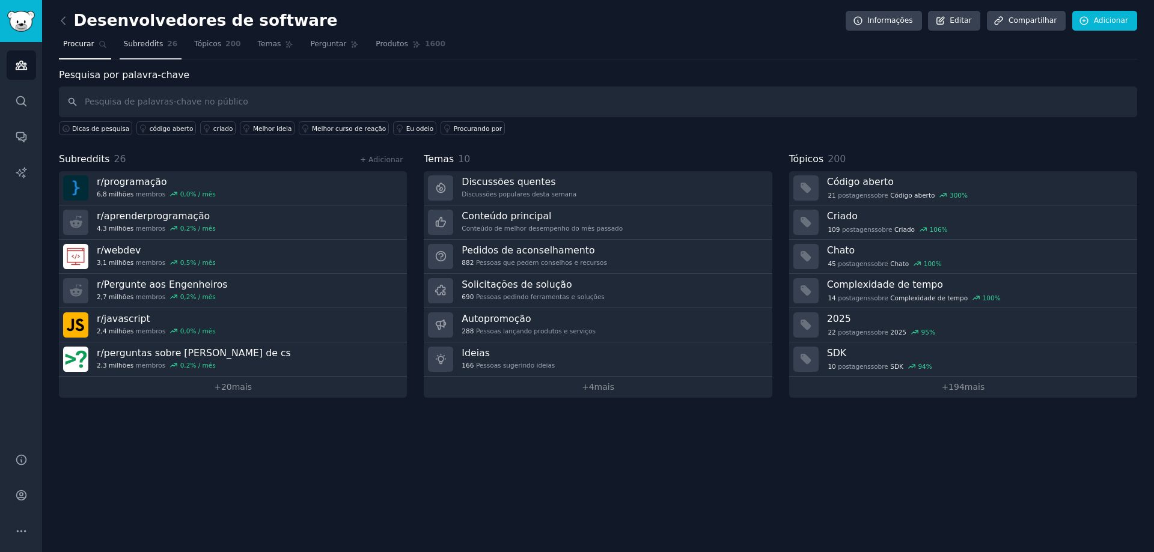
click at [150, 44] on font "Subreddits" at bounding box center [144, 44] width 40 height 8
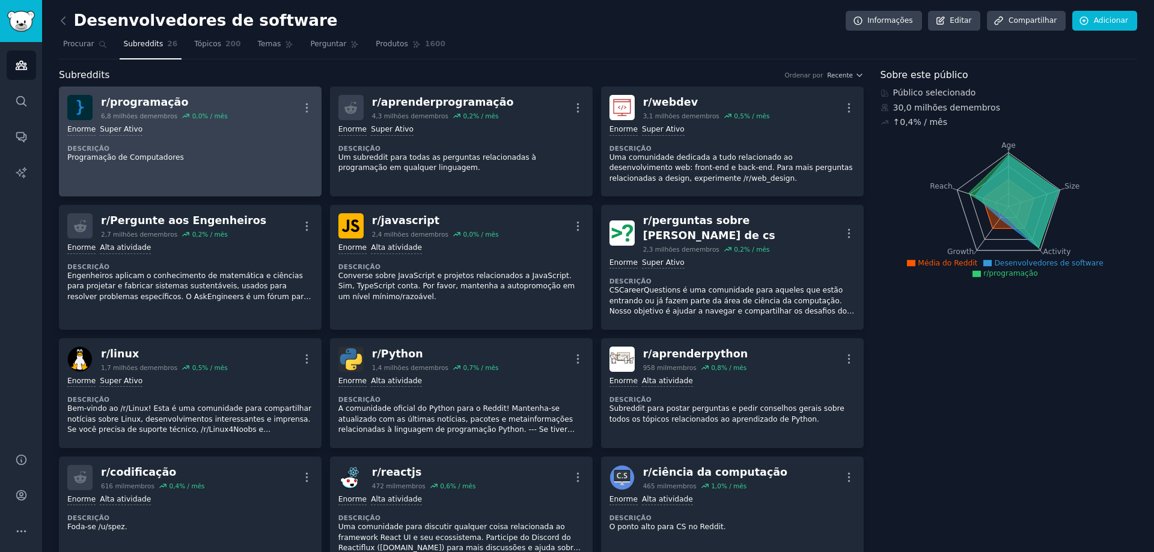
click at [161, 133] on div ">= 95º percentil para envios / dia Enorme Super Ativo" at bounding box center [190, 129] width 246 height 11
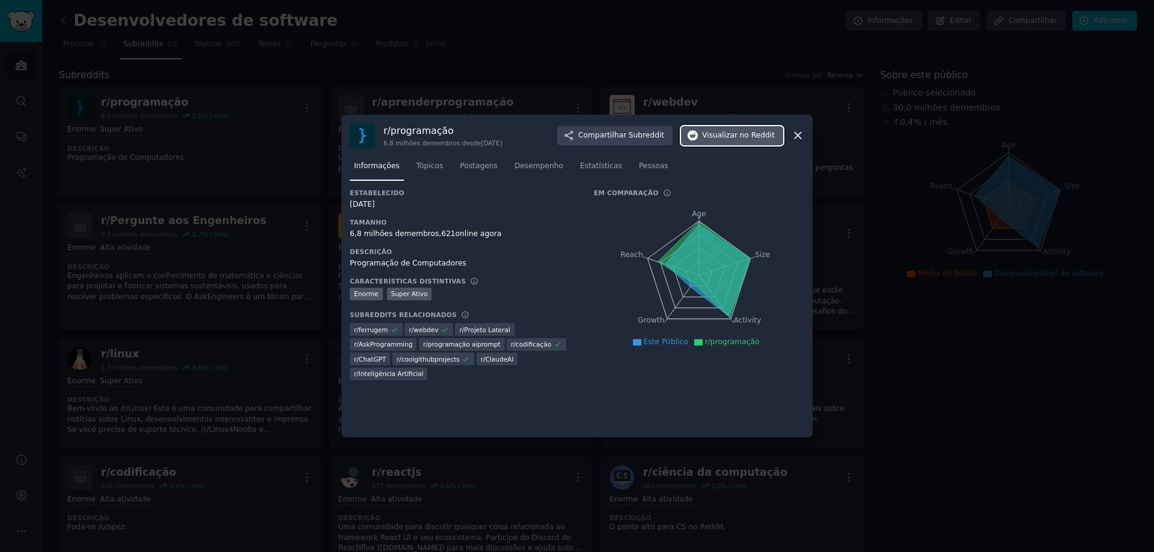
click at [750, 141] on span "no Reddit" at bounding box center [757, 135] width 35 height 11
click at [799, 134] on icon at bounding box center [798, 136] width 7 height 7
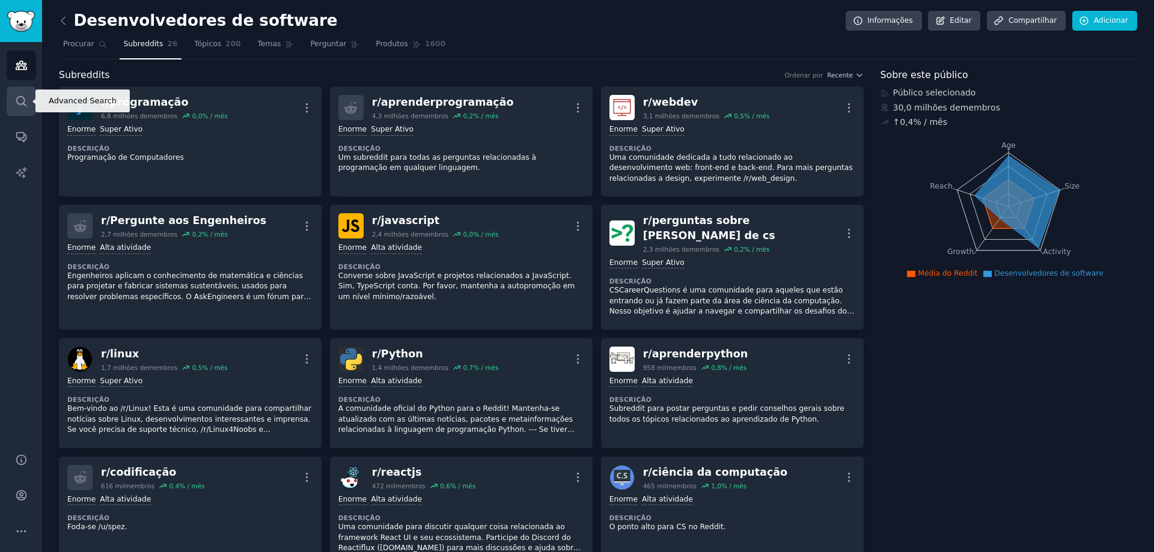
click at [26, 102] on icon "Barra lateral" at bounding box center [21, 101] width 13 height 13
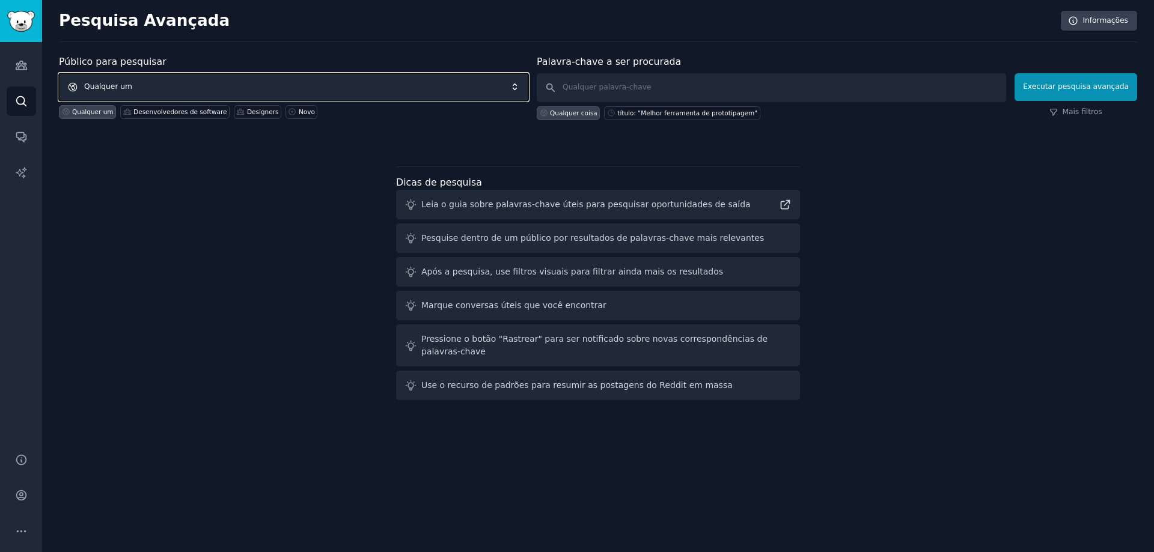
click at [192, 91] on span "Qualquer um" at bounding box center [293, 87] width 469 height 28
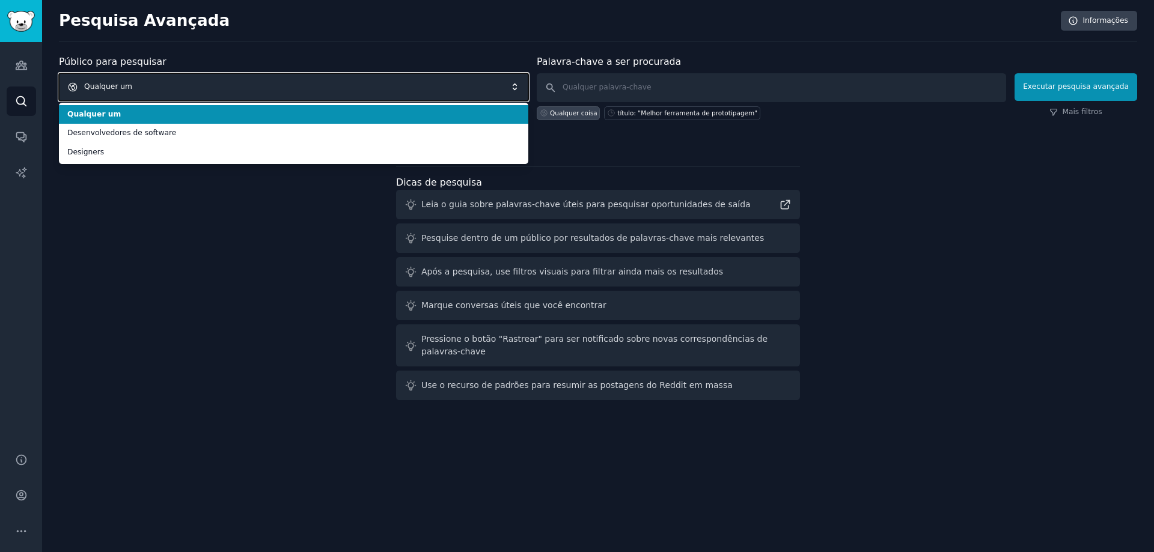
click at [151, 86] on span "Qualquer um" at bounding box center [293, 87] width 469 height 28
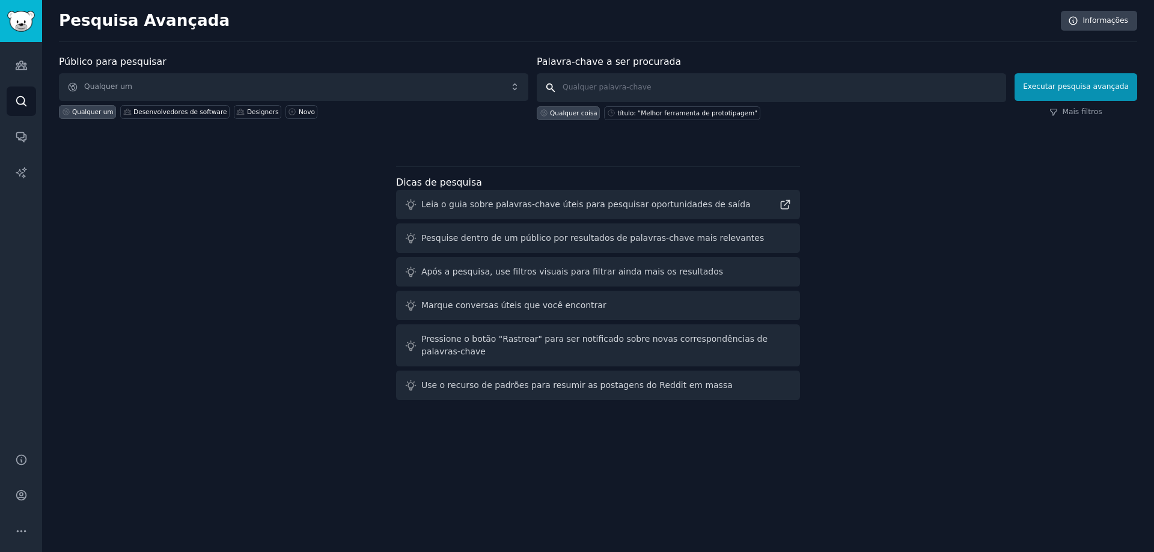
click at [628, 83] on input "text" at bounding box center [771, 87] width 469 height 29
type input "vibe code"
click at [1079, 90] on font "Executar pesquisa avançada" at bounding box center [1076, 86] width 106 height 8
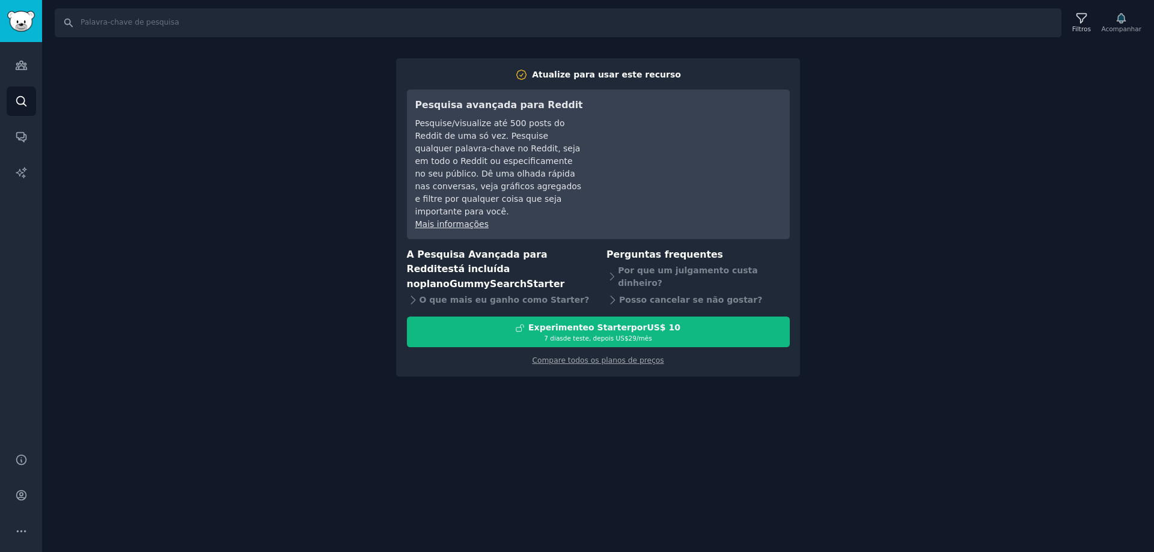
click at [887, 209] on div "Procurar Filtros Acompanhar Atualize para usar este recurso Pesquisa avançada p…" at bounding box center [598, 276] width 1112 height 552
click at [18, 99] on icon "Barra lateral" at bounding box center [21, 101] width 13 height 13
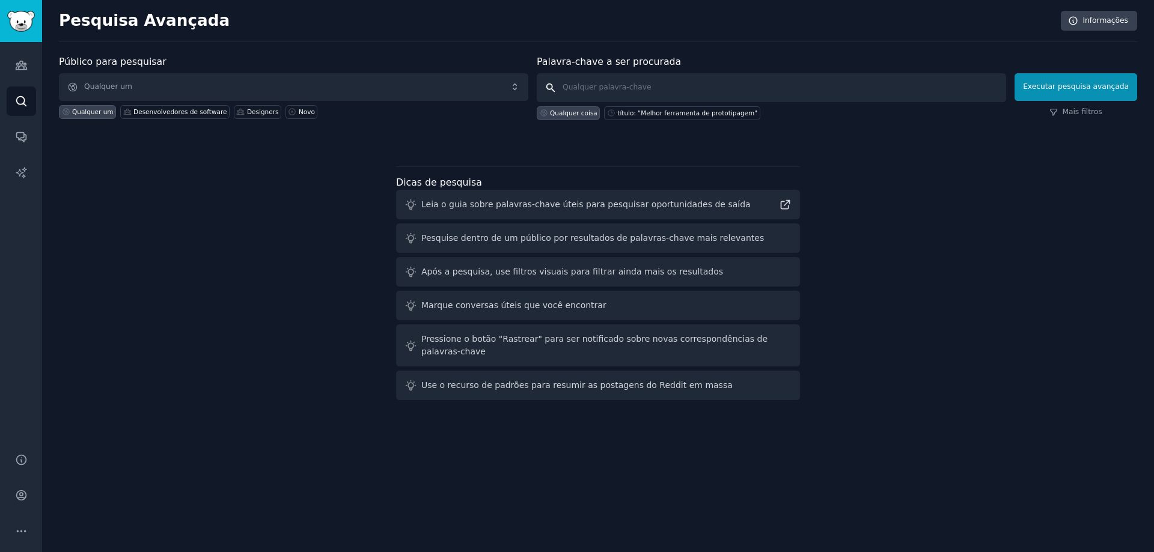
click at [628, 83] on input "text" at bounding box center [771, 87] width 469 height 29
type input "trae"
click button "Executar pesquisa avançada" at bounding box center [1076, 87] width 123 height 28
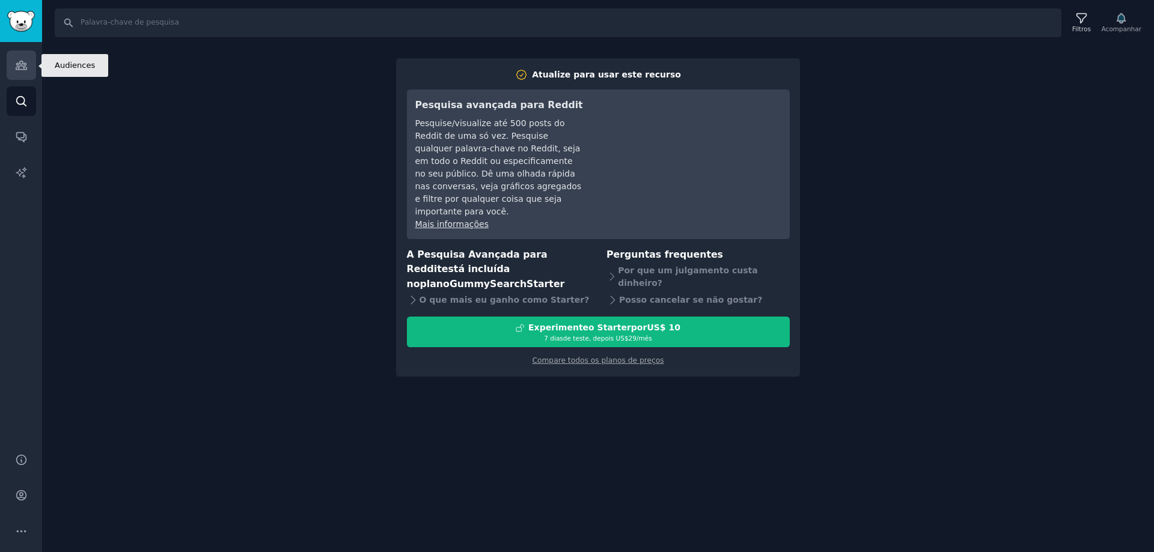
click at [11, 70] on link "Públicos" at bounding box center [21, 64] width 29 height 29
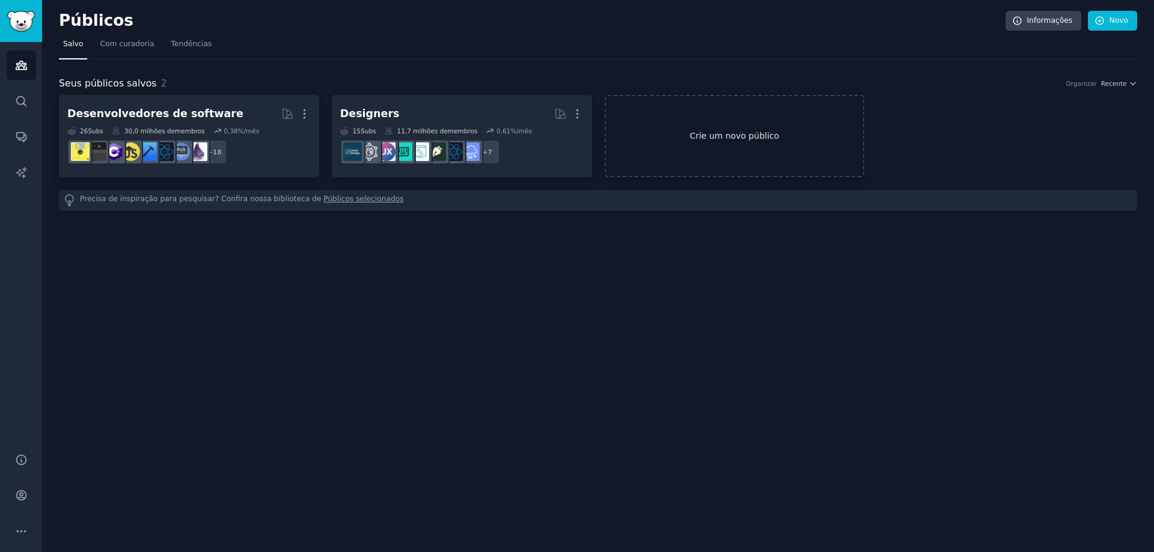
click at [677, 137] on font "Crie um novo público" at bounding box center [735, 136] width 258 height 13
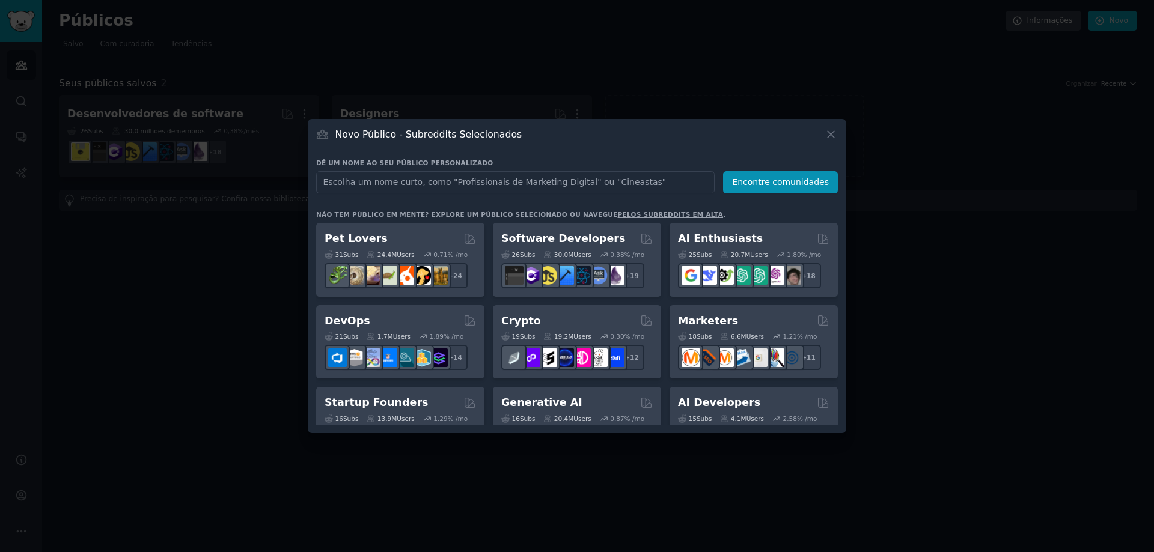
click at [435, 184] on input "text" at bounding box center [515, 182] width 399 height 22
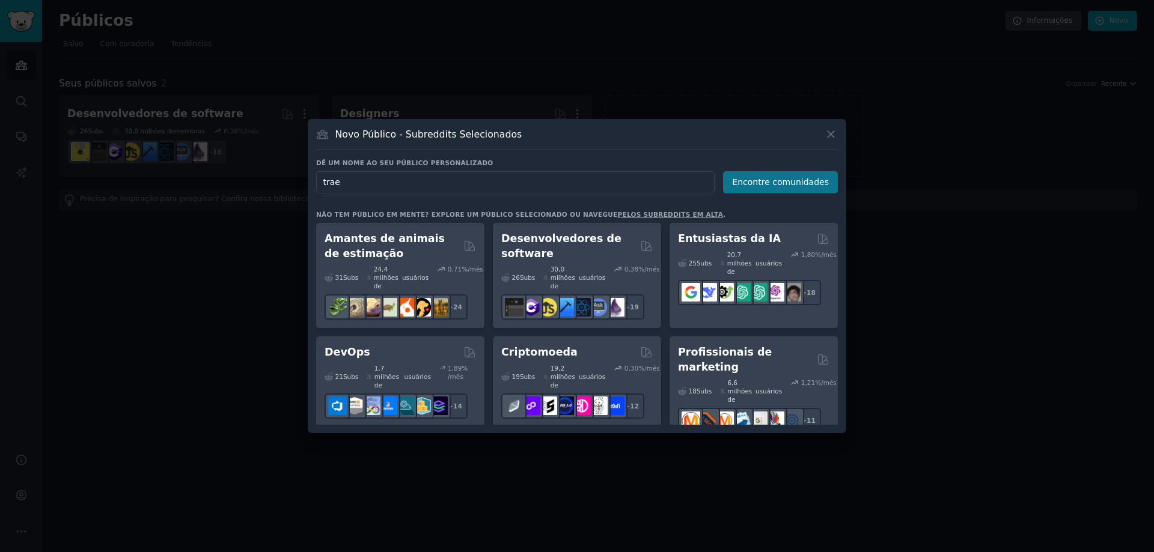
type input "trae"
click at [766, 182] on font "Encontre comunidades" at bounding box center [780, 182] width 97 height 10
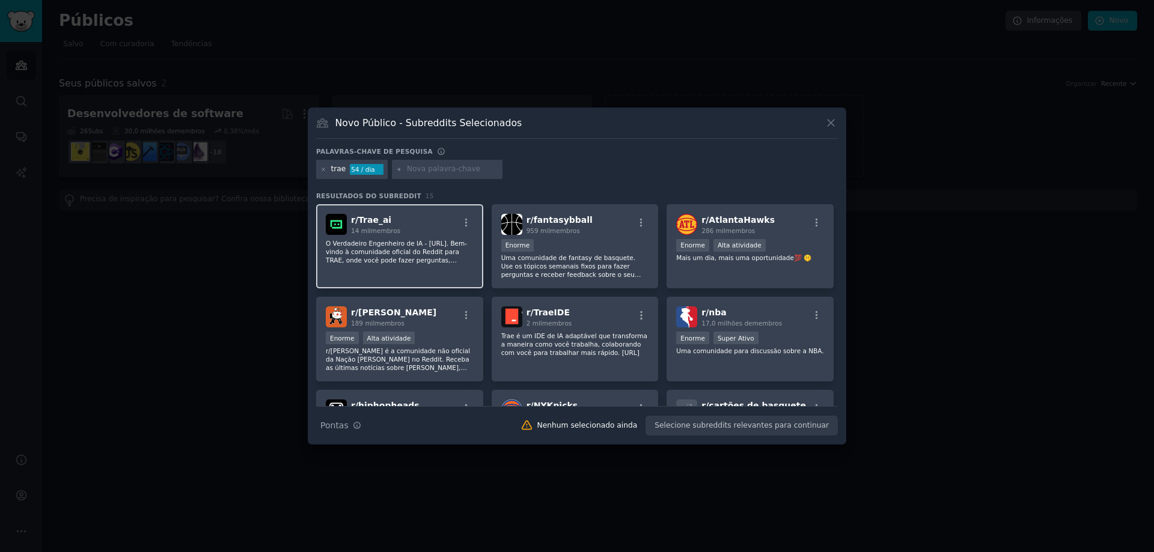
click at [372, 237] on div "r/ Trae_ai 14 mil membros O Verdadeiro Engenheiro de IA - TRAE.AI. Bem-vindo à …" at bounding box center [399, 246] width 167 height 85
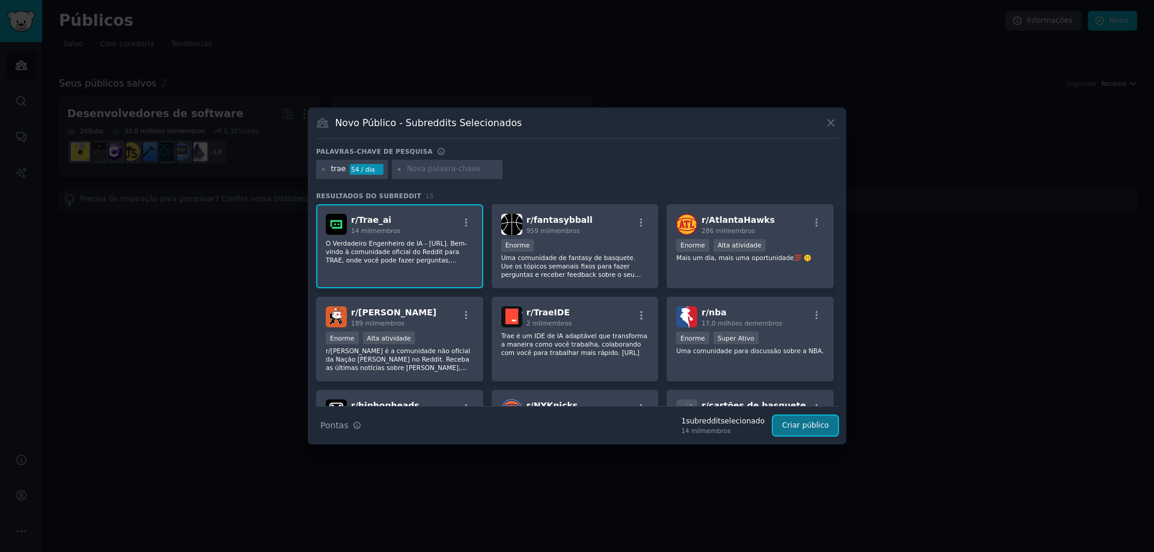
click at [808, 431] on button "Criar público" at bounding box center [805, 426] width 65 height 20
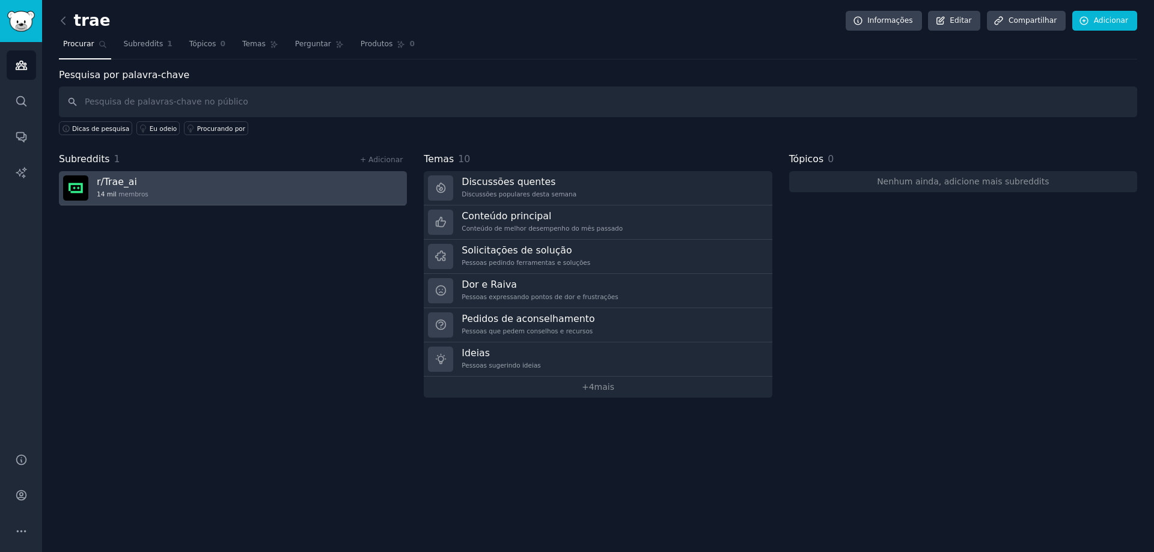
click at [109, 187] on font "Trae_ai" at bounding box center [120, 181] width 33 height 11
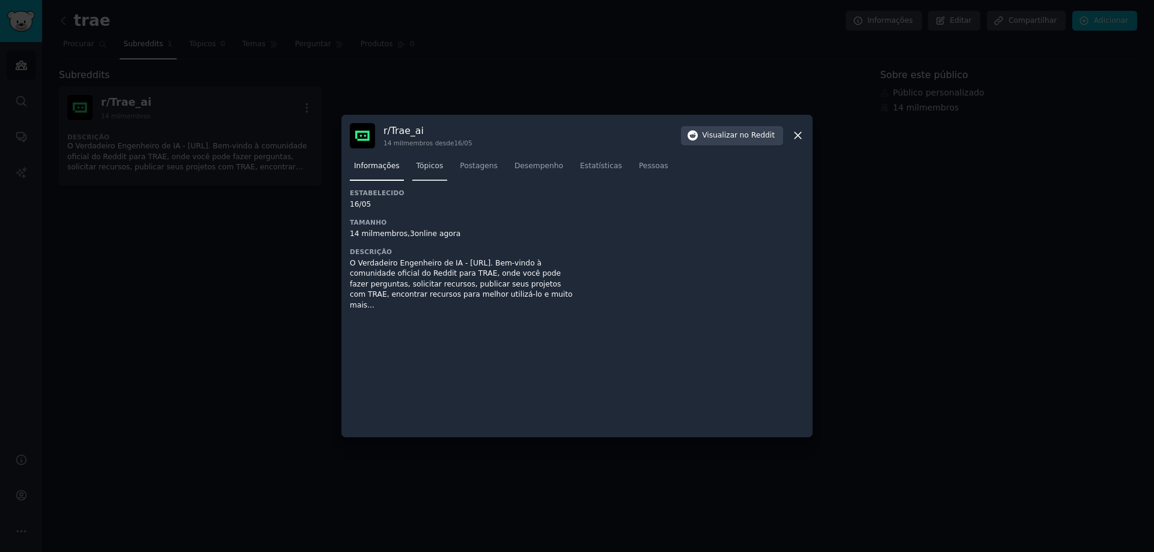
click at [424, 165] on font "Tópicos" at bounding box center [430, 166] width 27 height 8
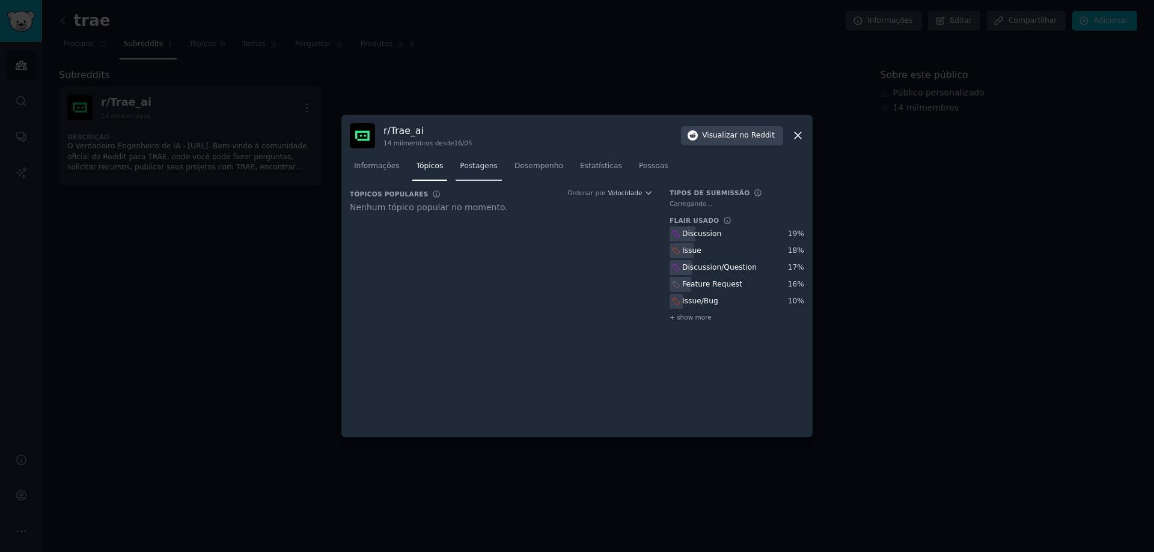
click at [480, 169] on font "Postagens" at bounding box center [479, 166] width 38 height 8
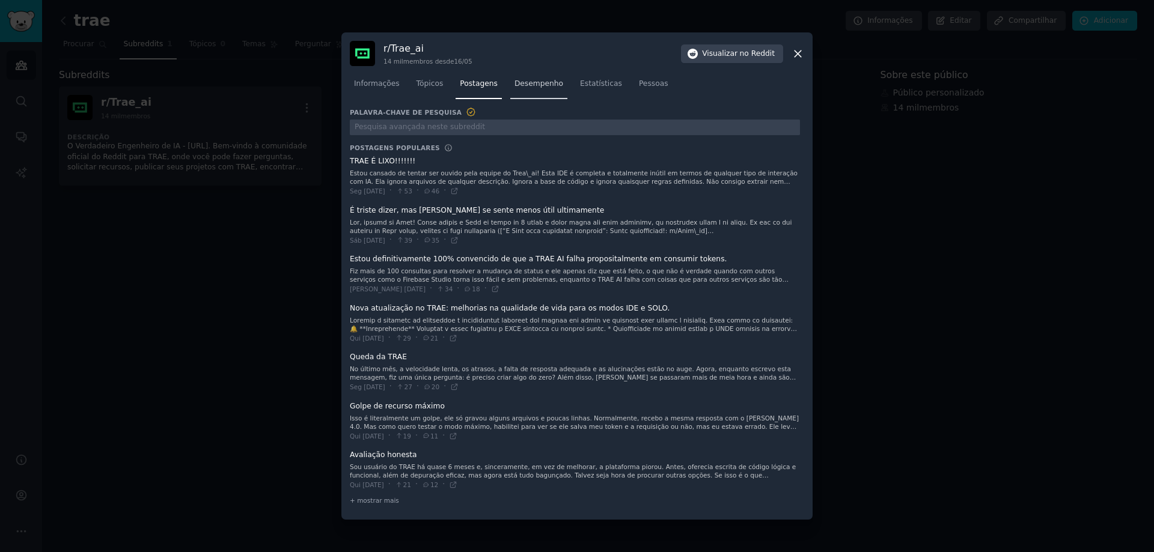
click at [521, 92] on link "Desempenho" at bounding box center [538, 87] width 57 height 25
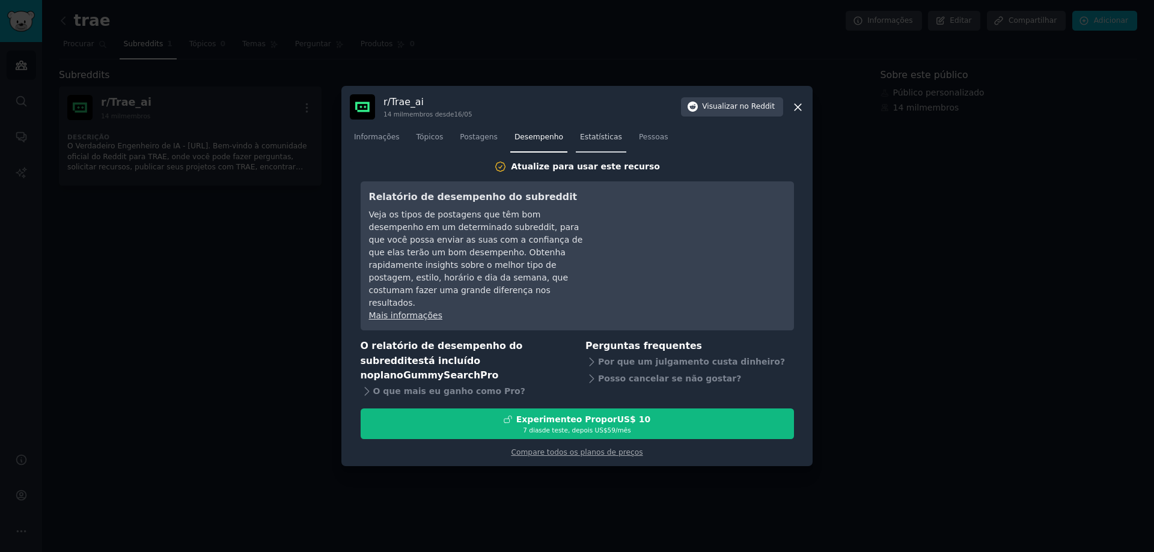
click at [580, 141] on font "Estatísticas" at bounding box center [601, 137] width 42 height 8
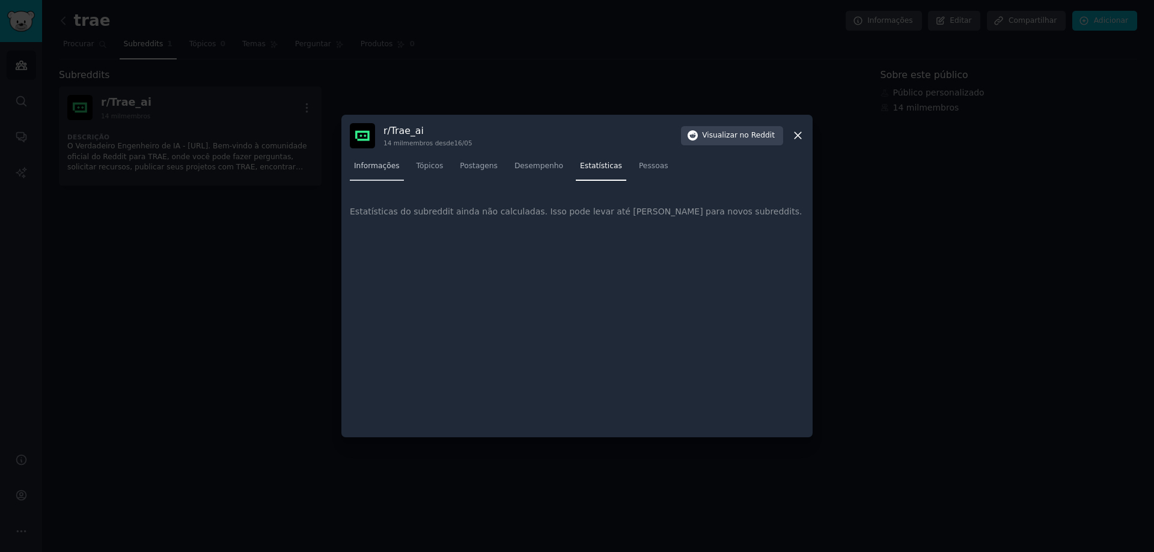
click at [362, 170] on font "Informações" at bounding box center [377, 166] width 46 height 8
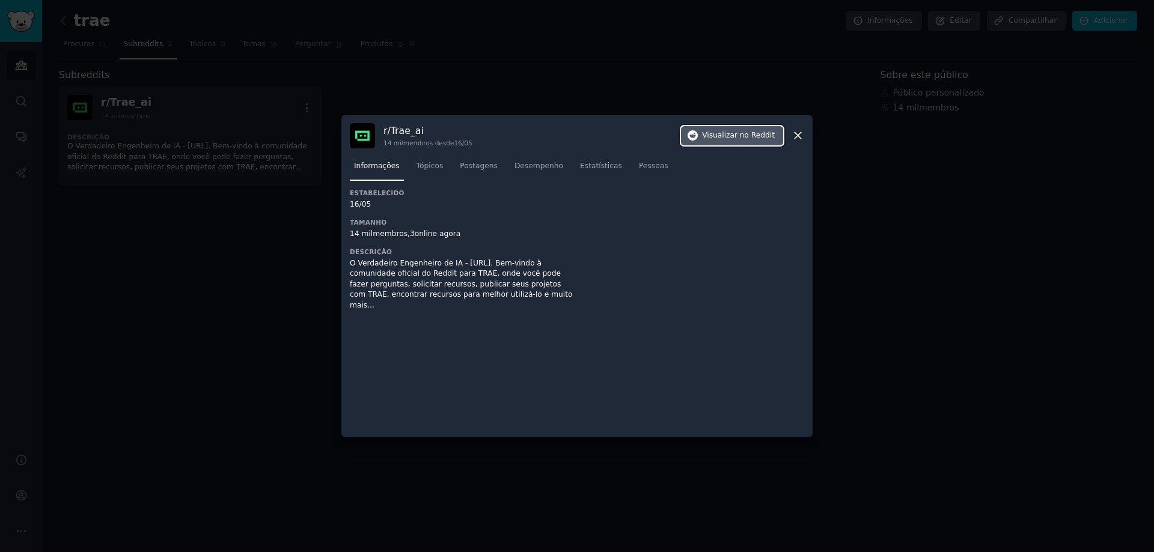
click at [748, 139] on font "no Reddit" at bounding box center [757, 135] width 35 height 8
click at [234, 202] on div at bounding box center [577, 276] width 1154 height 552
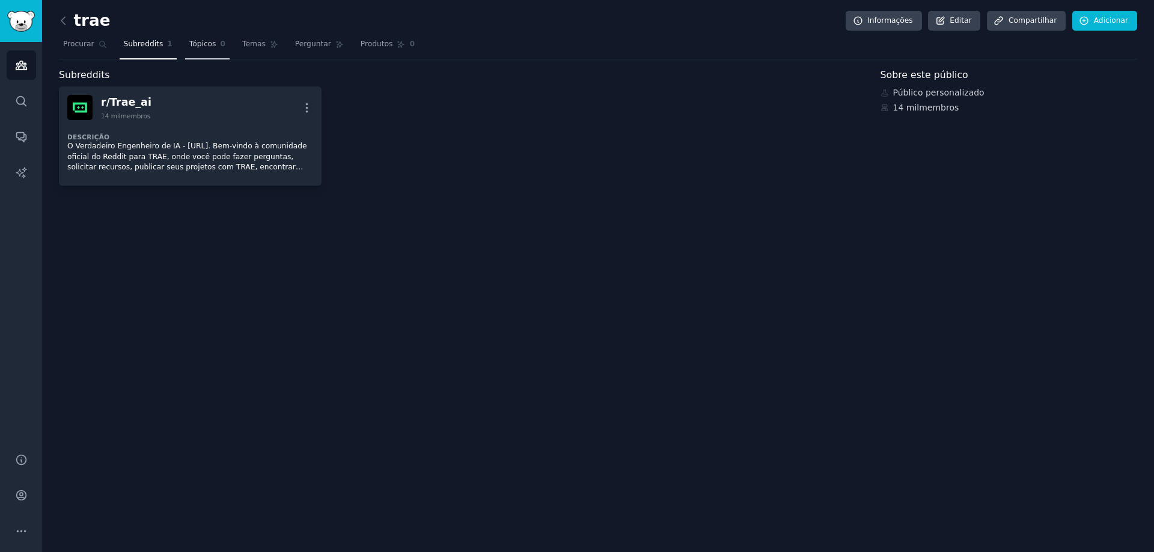
click at [199, 47] on font "Tópicos" at bounding box center [202, 44] width 27 height 8
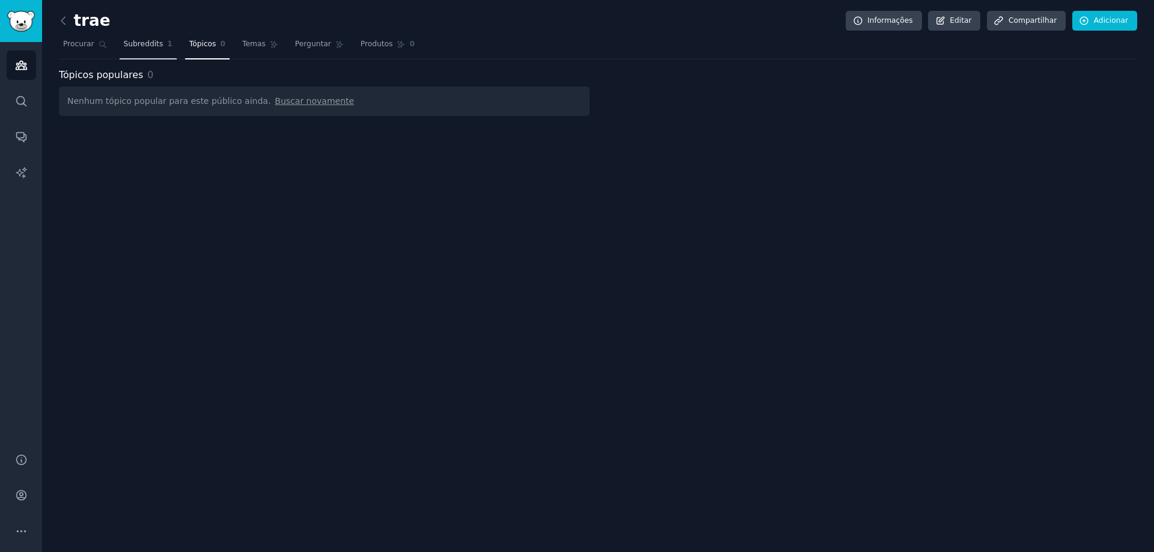
click at [151, 43] on font "Subreddits" at bounding box center [144, 44] width 40 height 8
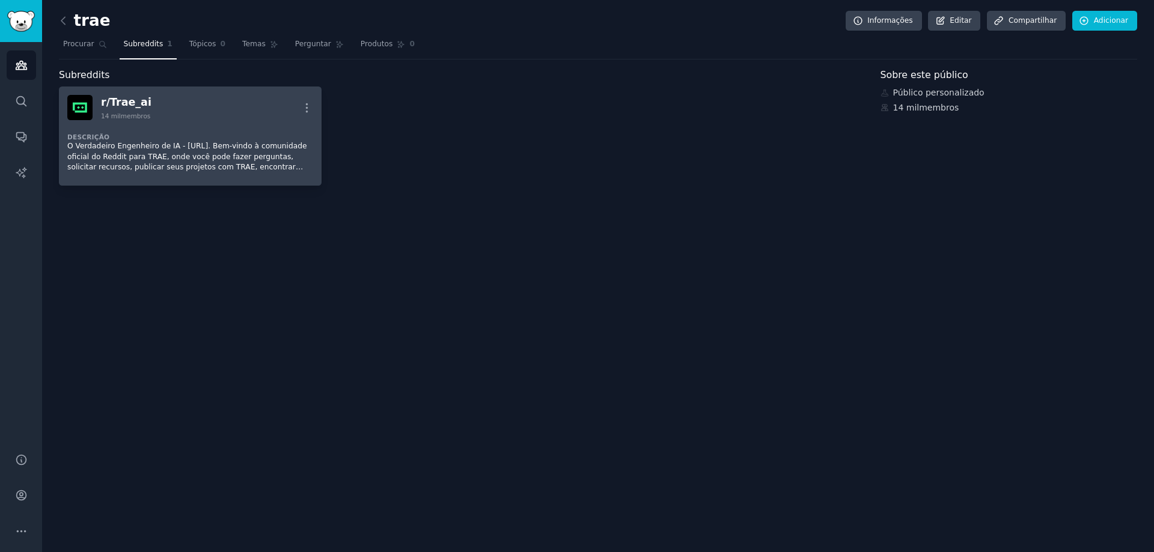
click at [130, 104] on font "Trae_ai" at bounding box center [130, 102] width 41 height 12
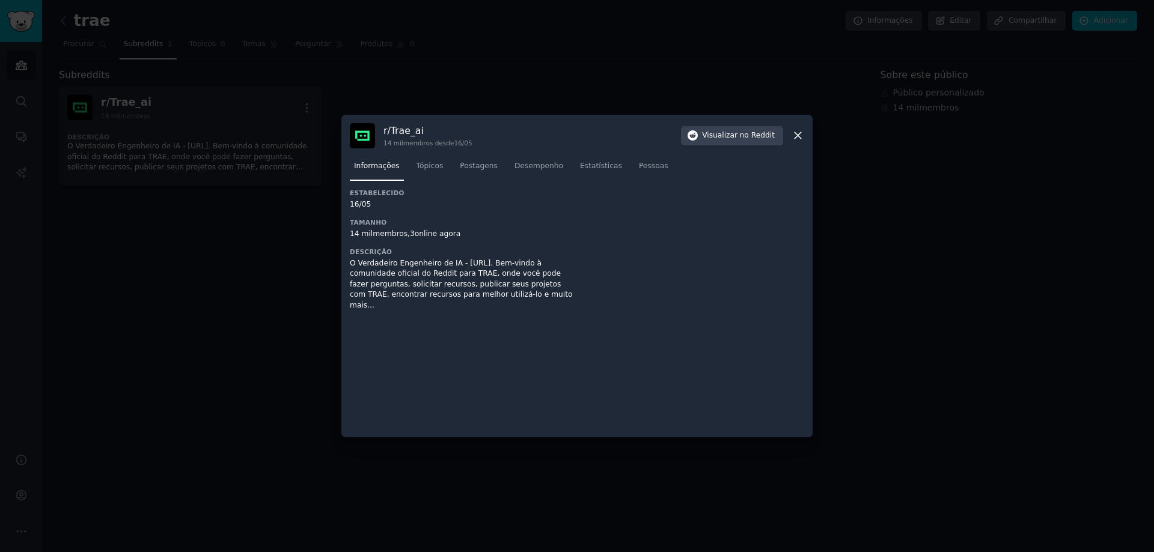
click at [799, 135] on icon at bounding box center [798, 136] width 7 height 7
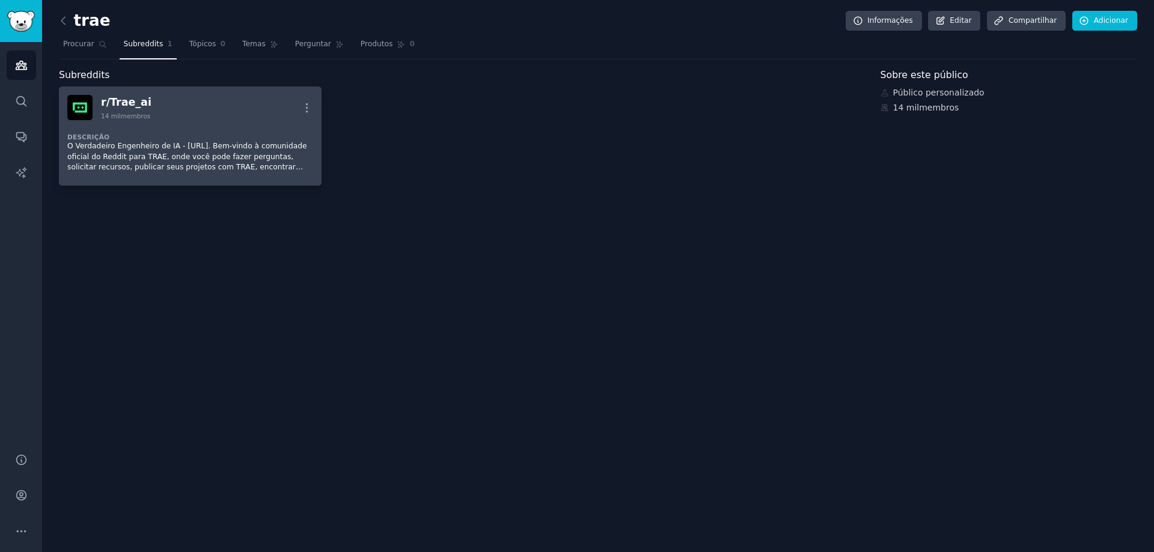
click at [169, 144] on font "O Verdadeiro Engenheiro de IA - TRAE.AI. Bem-vindo à comunidade oficial do Redd…" at bounding box center [187, 162] width 240 height 40
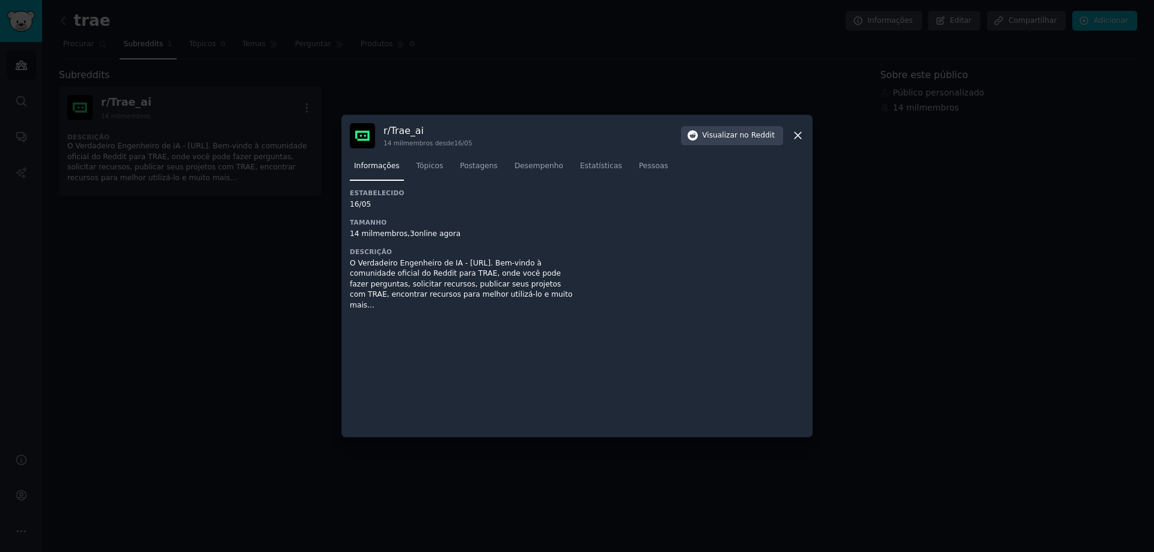
click at [792, 135] on icon at bounding box center [798, 135] width 13 height 13
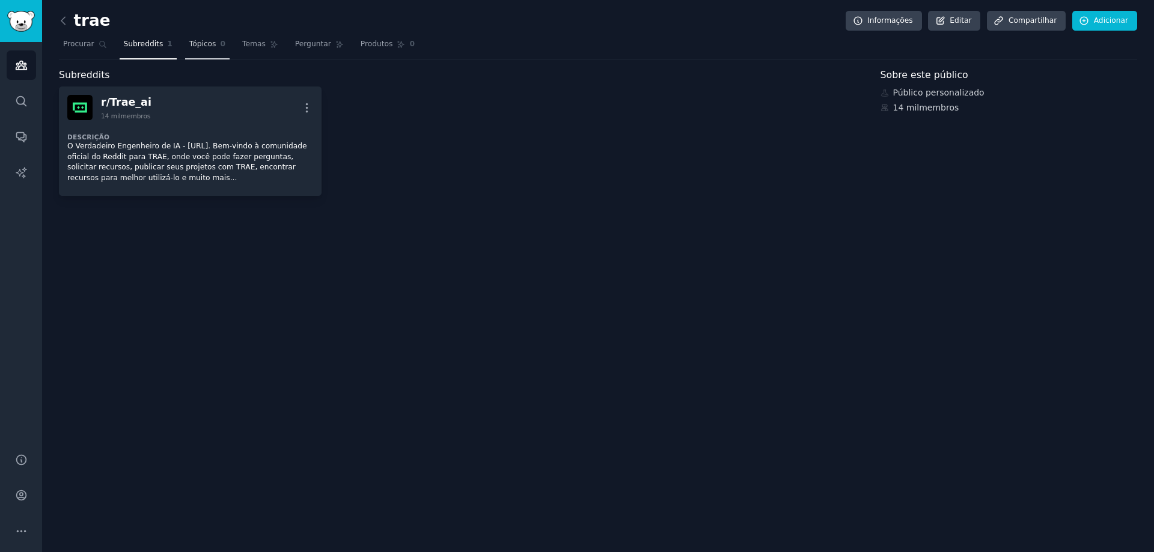
click at [195, 44] on font "Tópicos" at bounding box center [202, 44] width 27 height 8
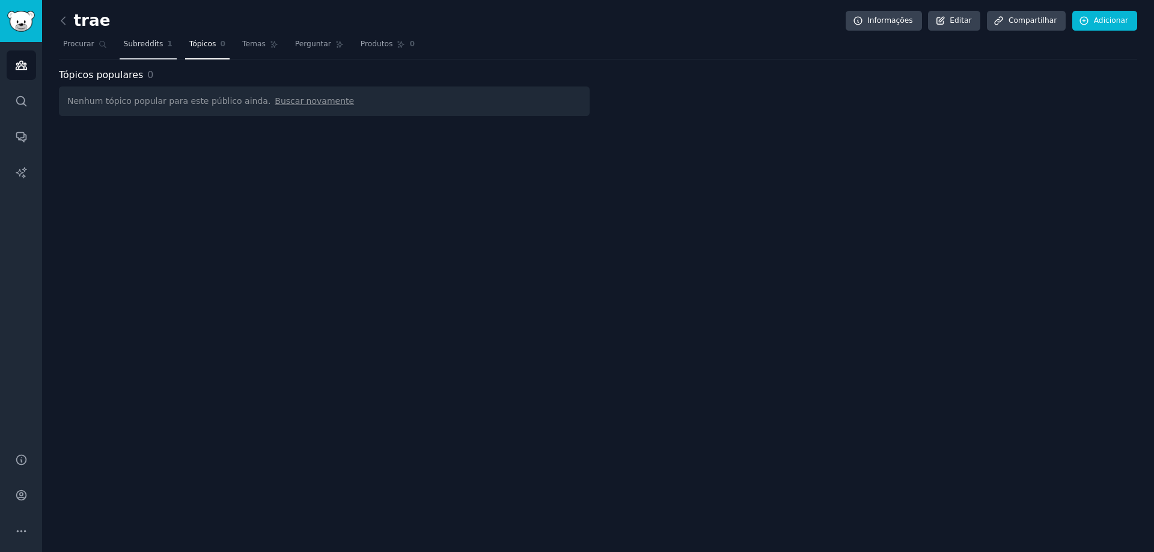
click at [131, 46] on font "Subreddits" at bounding box center [144, 44] width 40 height 8
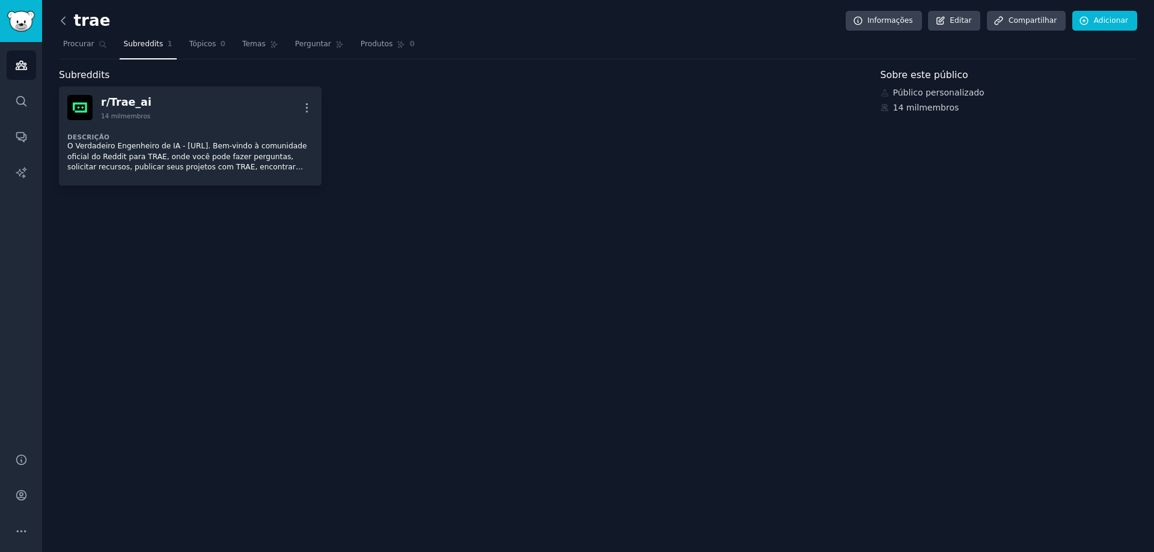
click at [67, 23] on icon at bounding box center [63, 20] width 13 height 13
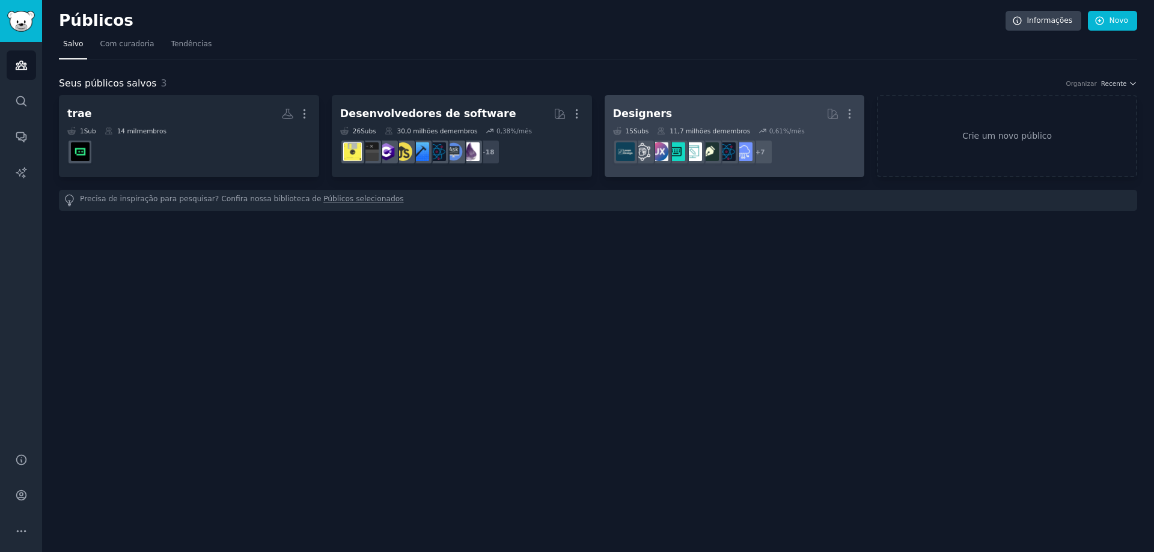
click at [717, 115] on h2 "Designers Mais" at bounding box center [734, 113] width 243 height 21
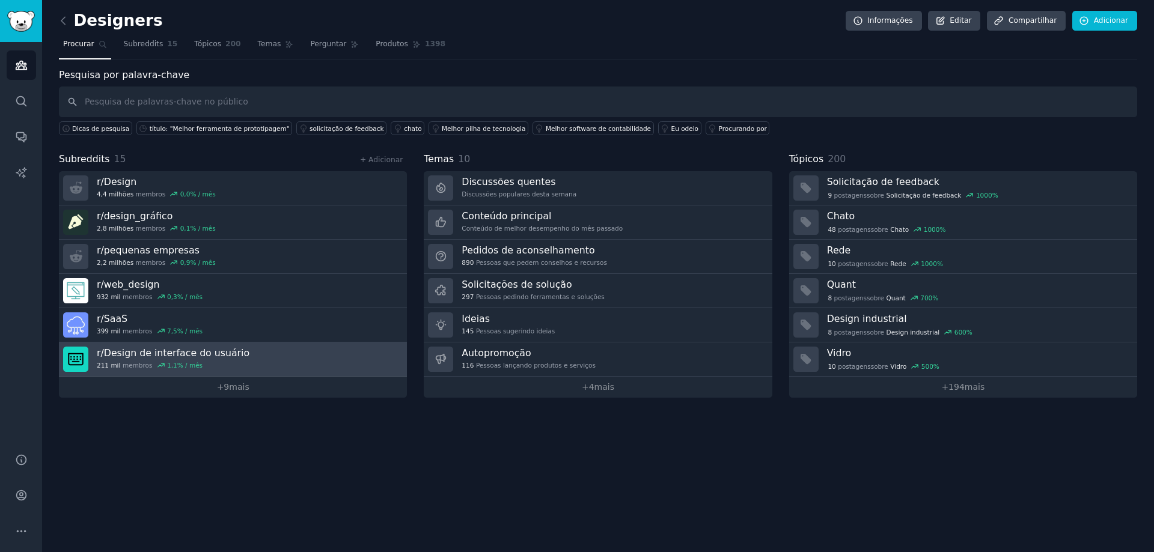
click at [190, 358] on font "Design de interface do usuário" at bounding box center [176, 352] width 145 height 11
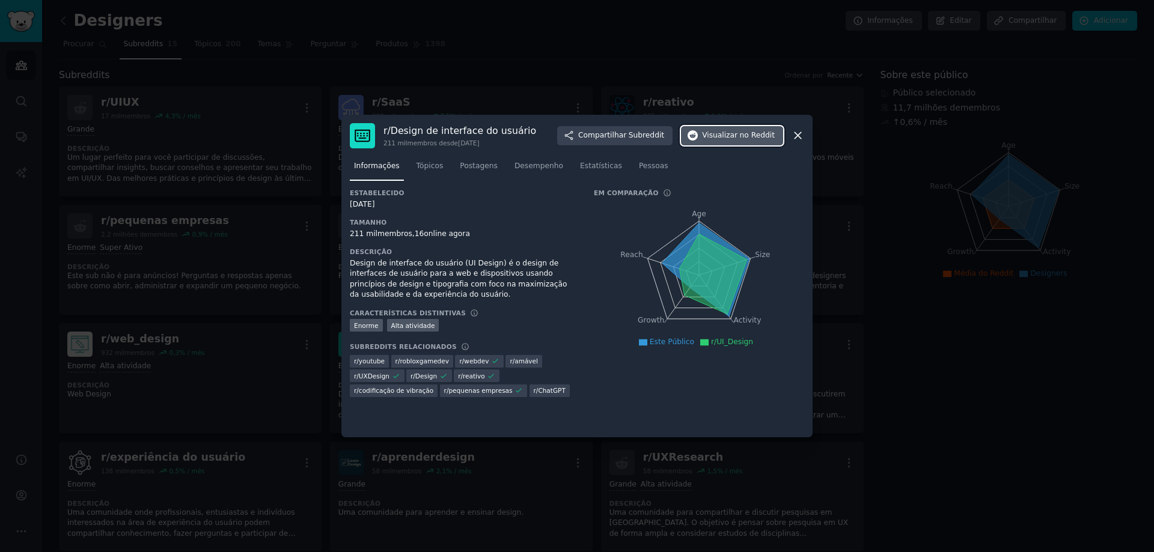
click at [715, 138] on font "Visualizar" at bounding box center [719, 135] width 35 height 8
